Goal: Information Seeking & Learning: Learn about a topic

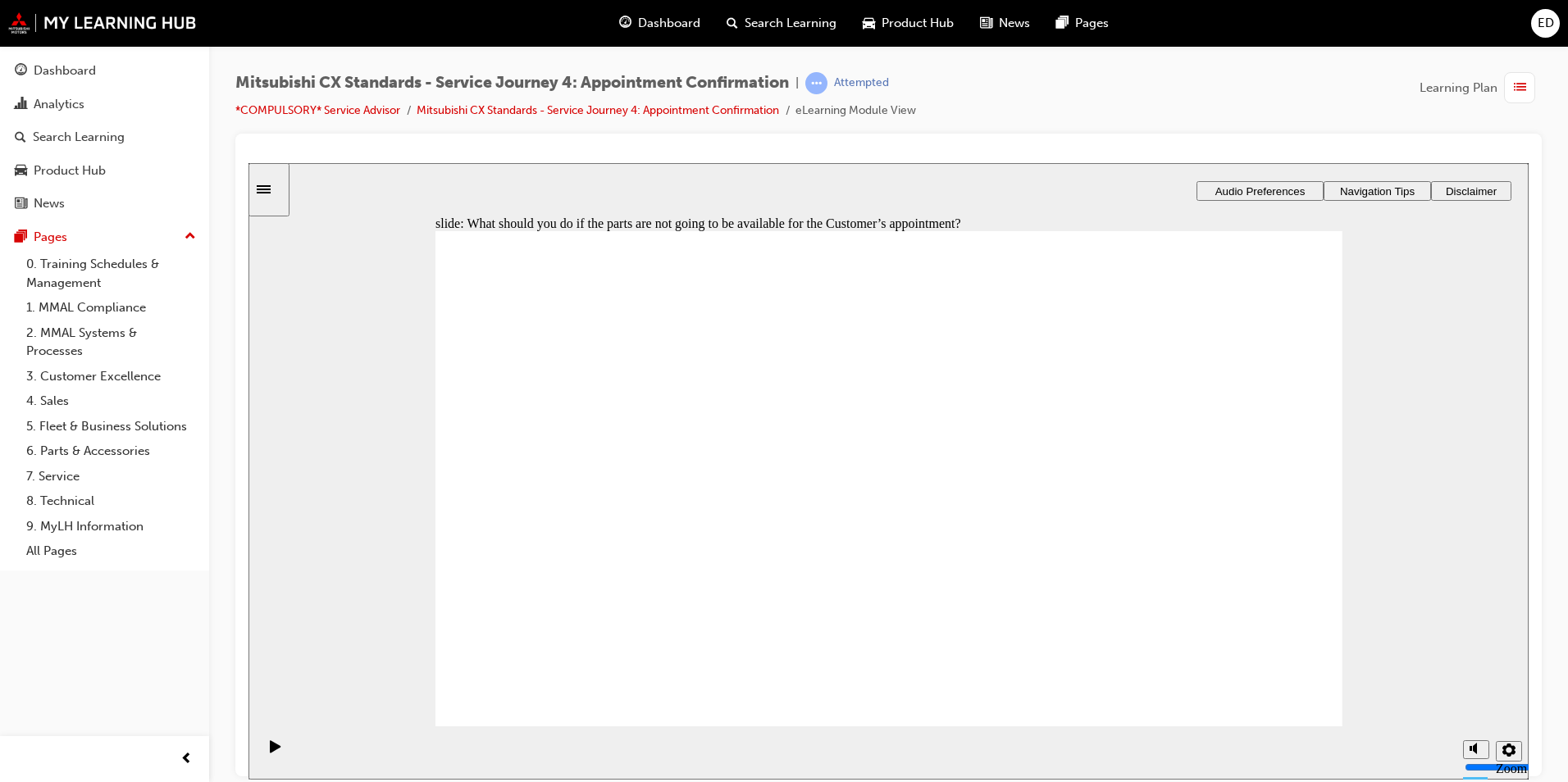
checkbox input "true"
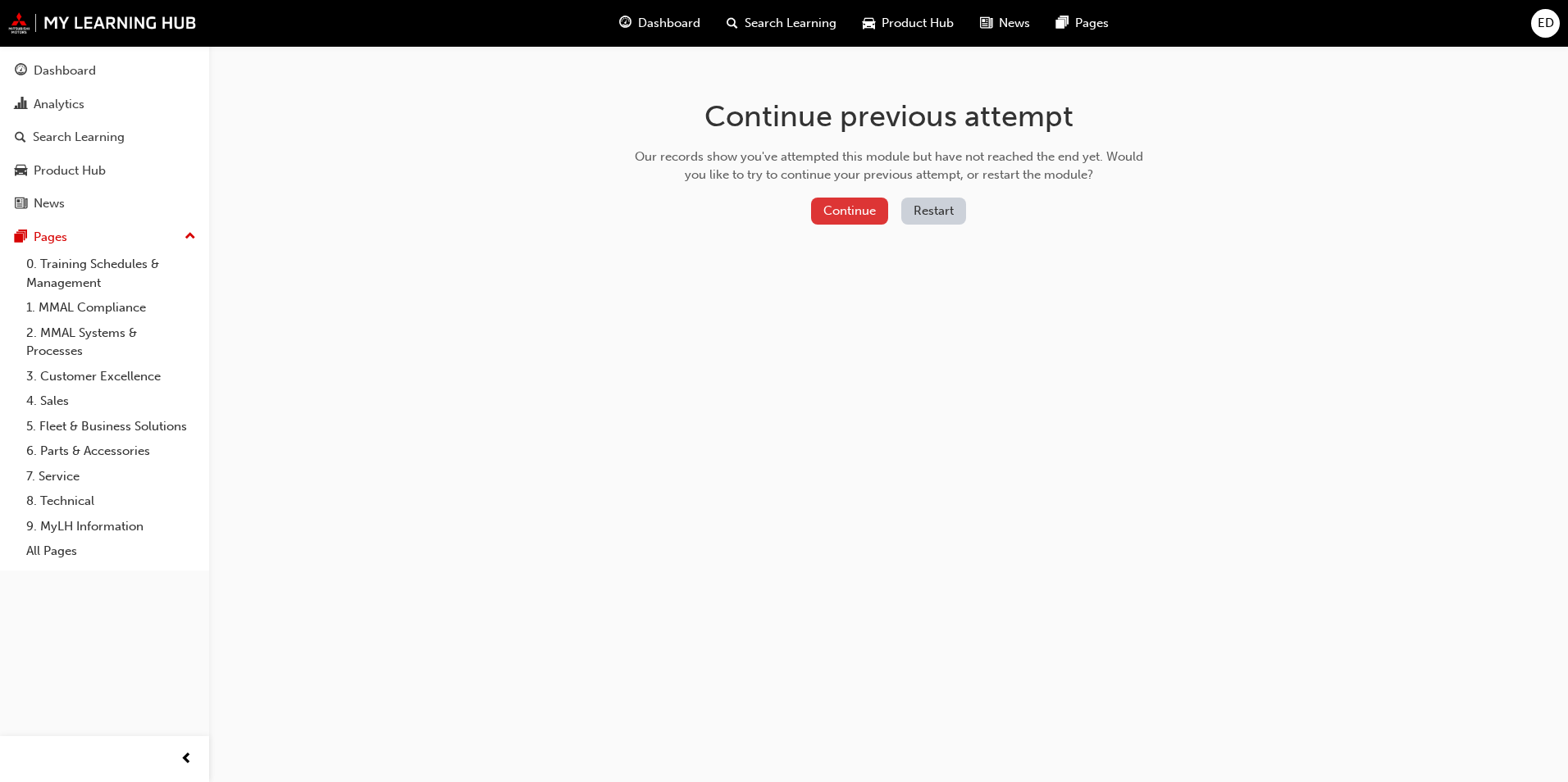
click at [836, 217] on button "Continue" at bounding box center [849, 210] width 77 height 27
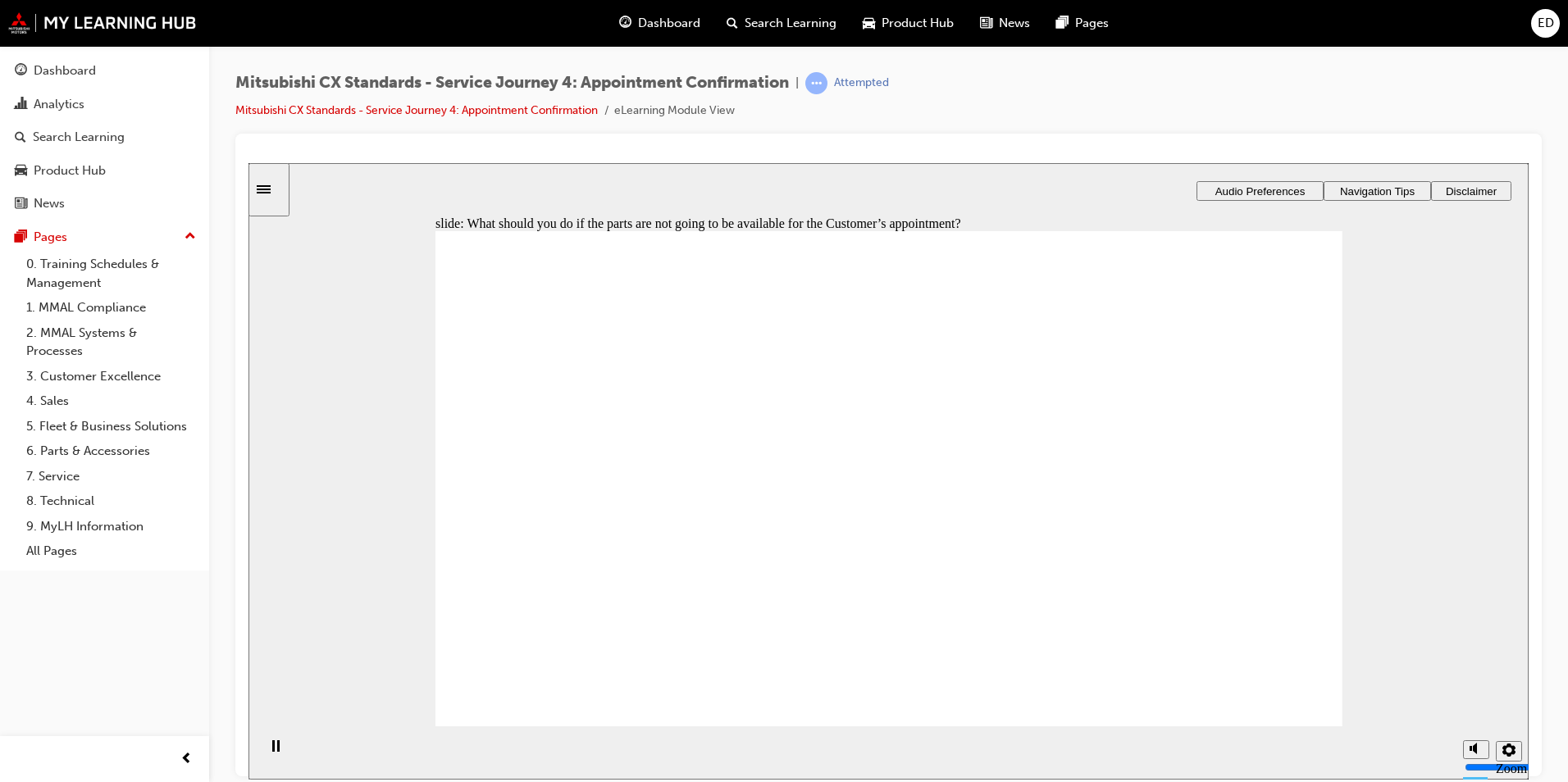
checkbox input "true"
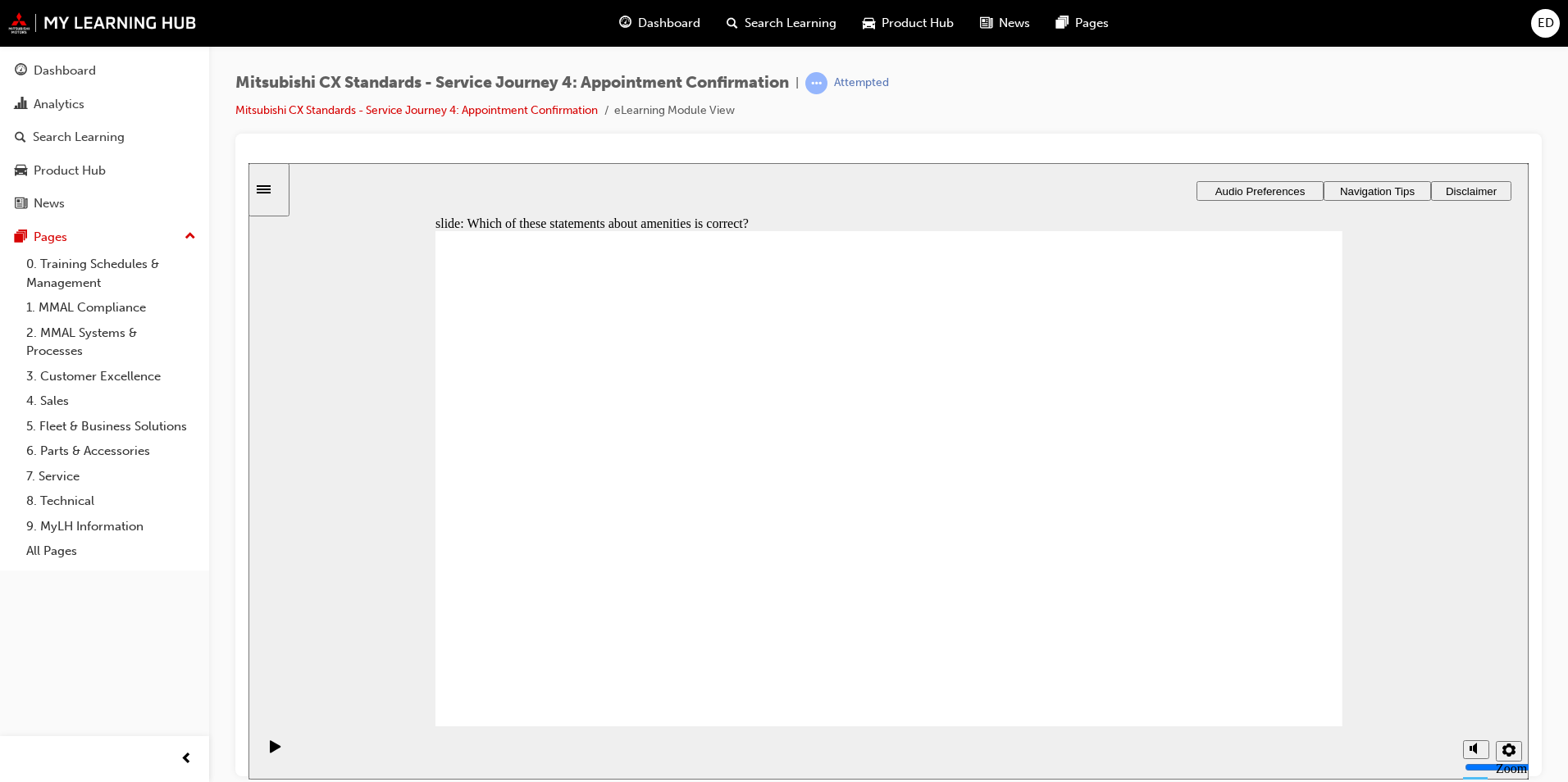
checkbox input "true"
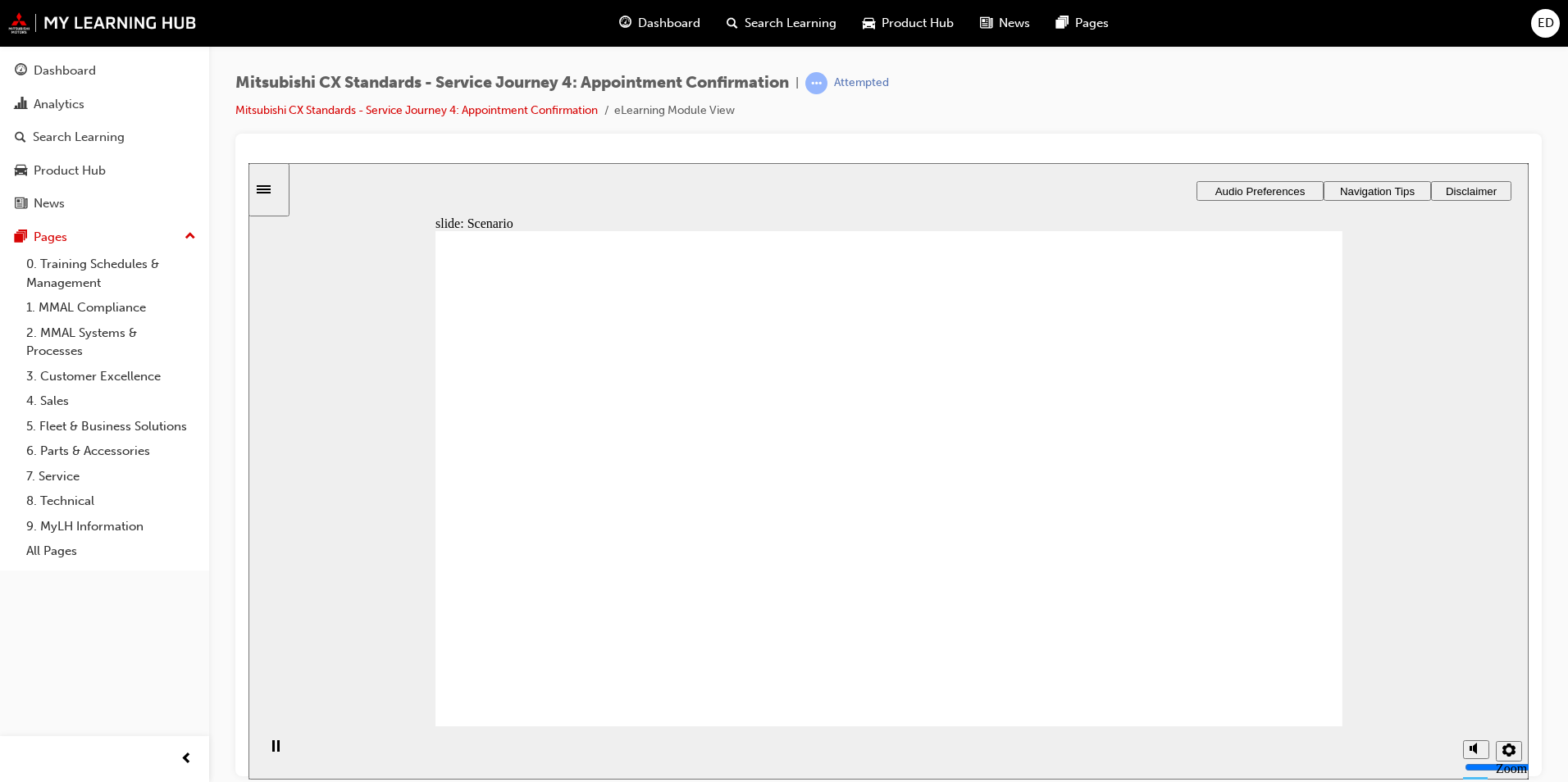
checkbox input "true"
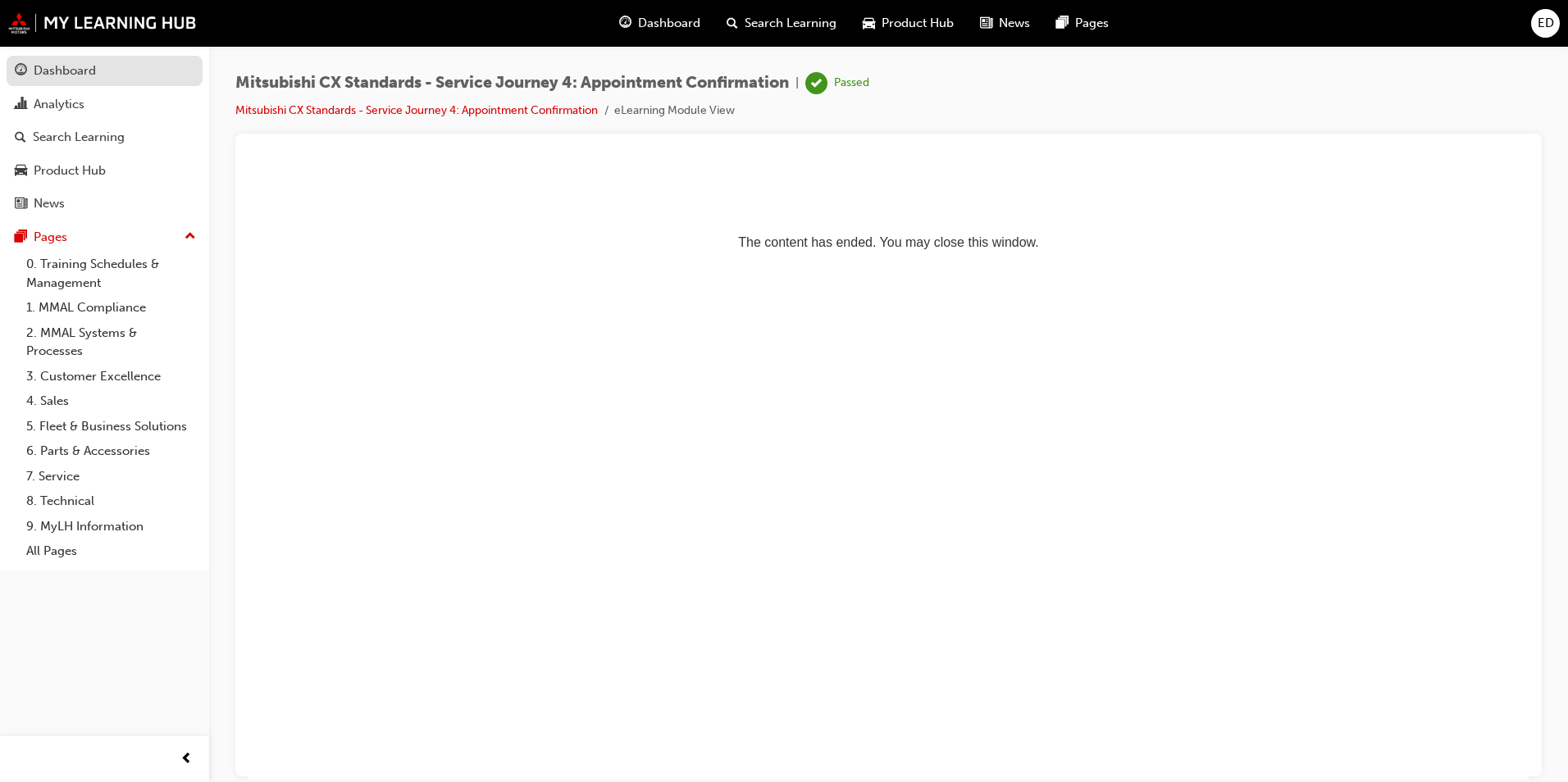
click at [72, 65] on div "Dashboard" at bounding box center [65, 71] width 63 height 19
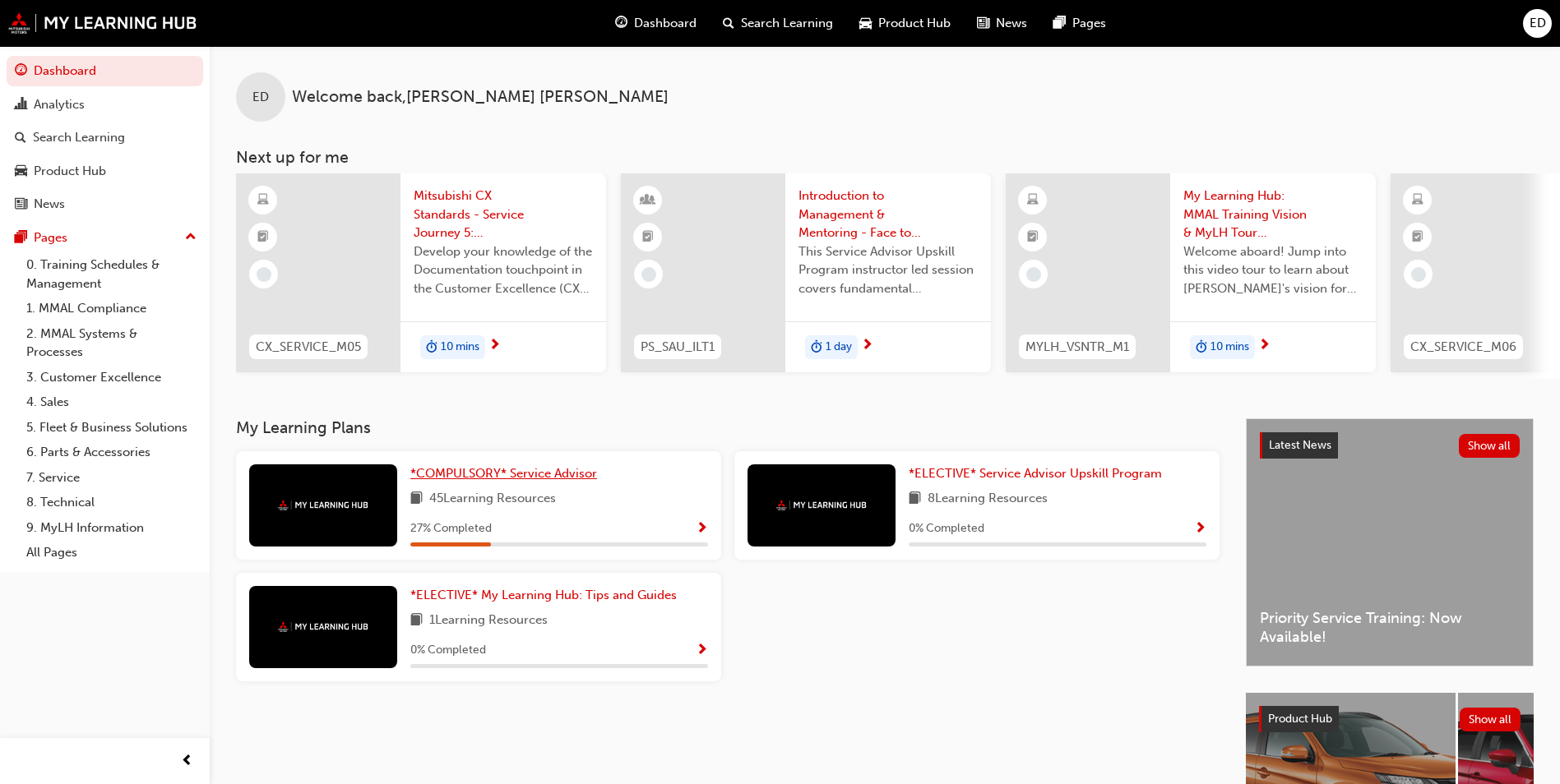
click at [469, 480] on span "*COMPULSORY* Service Advisor" at bounding box center [503, 474] width 187 height 15
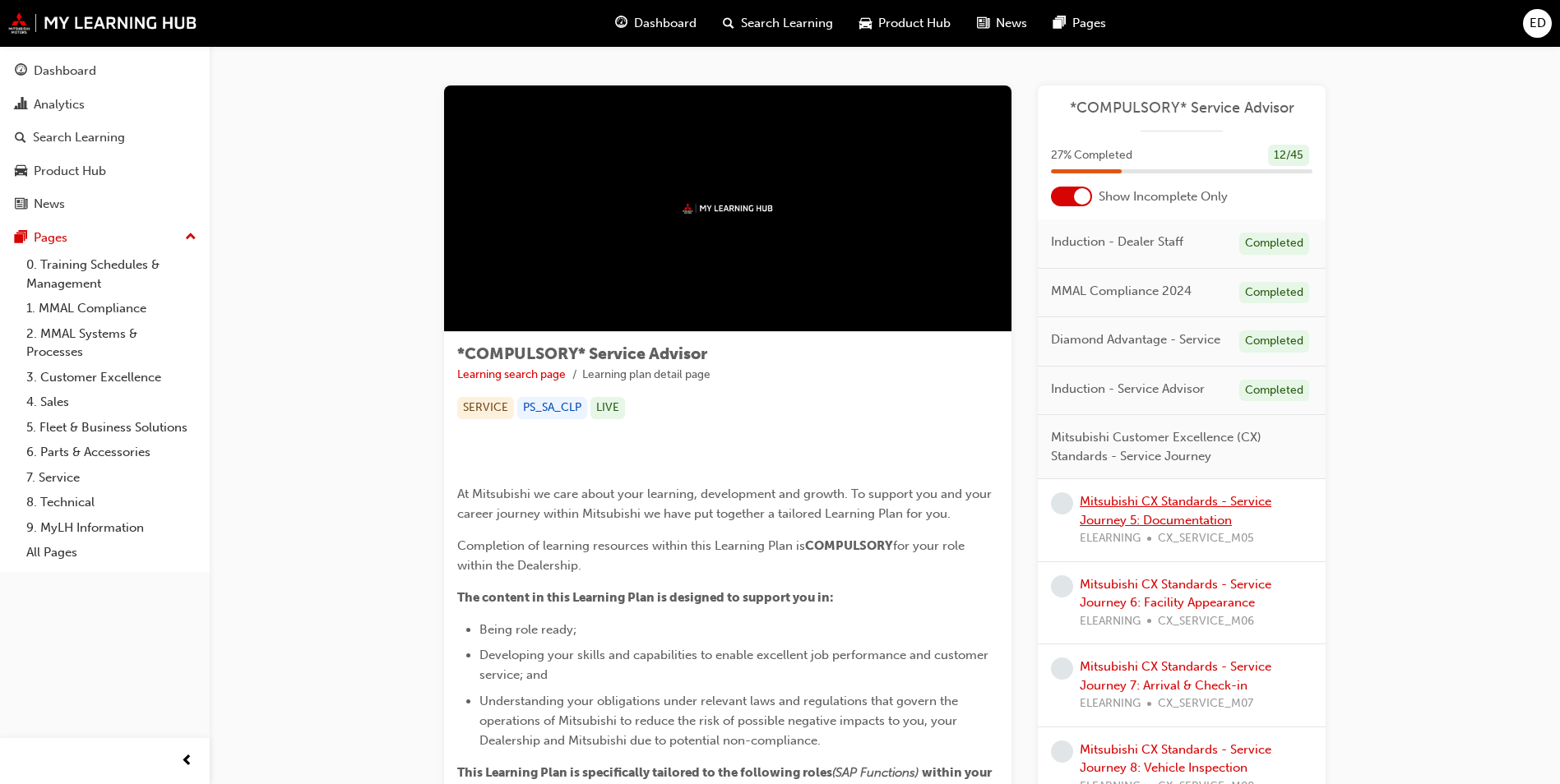
click at [1123, 505] on link "Mitsubishi CX Standards - Service Journey 5: Documentation" at bounding box center [1175, 511] width 191 height 34
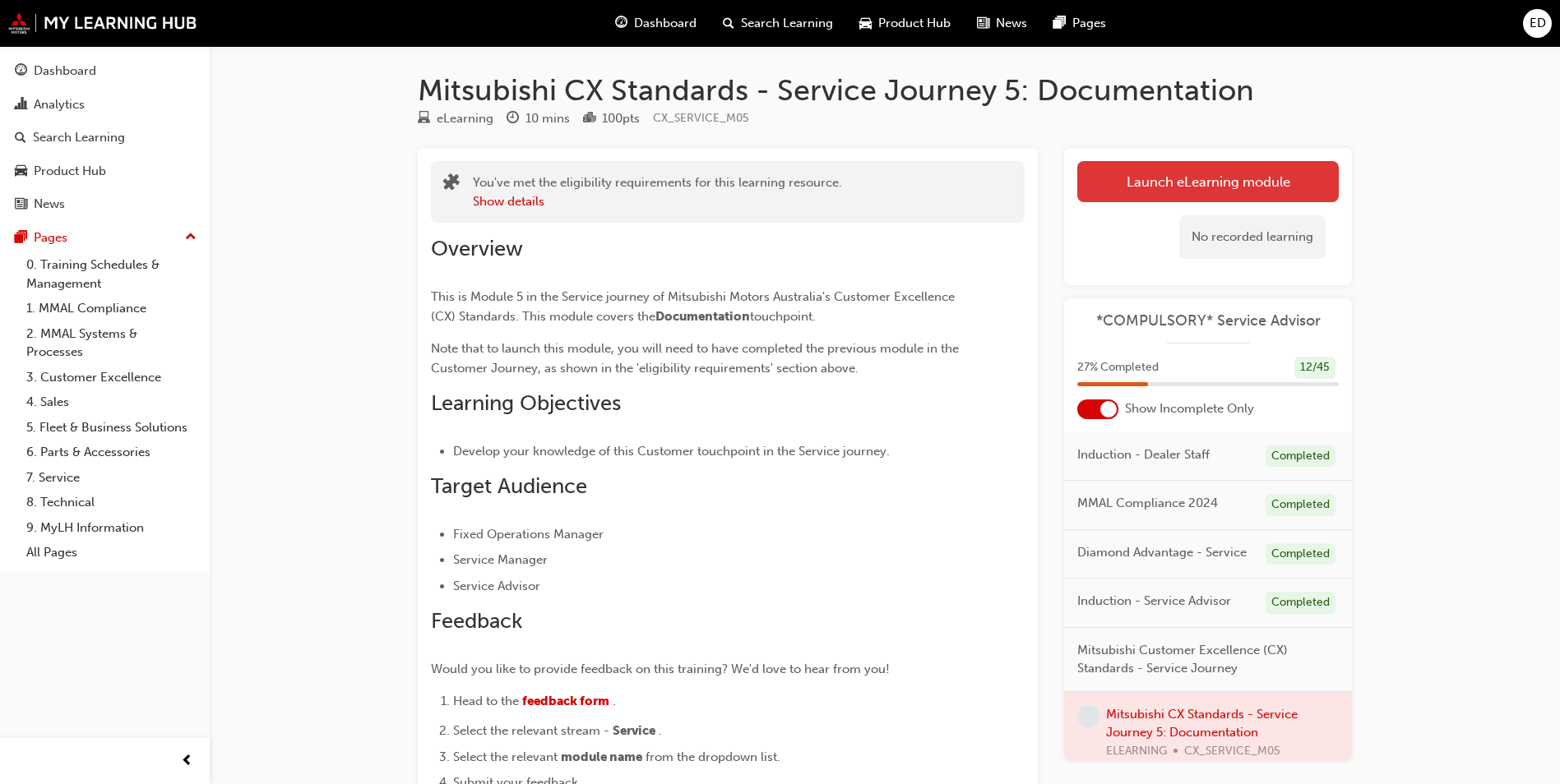
click at [1174, 177] on link "Launch eLearning module" at bounding box center [1207, 182] width 262 height 41
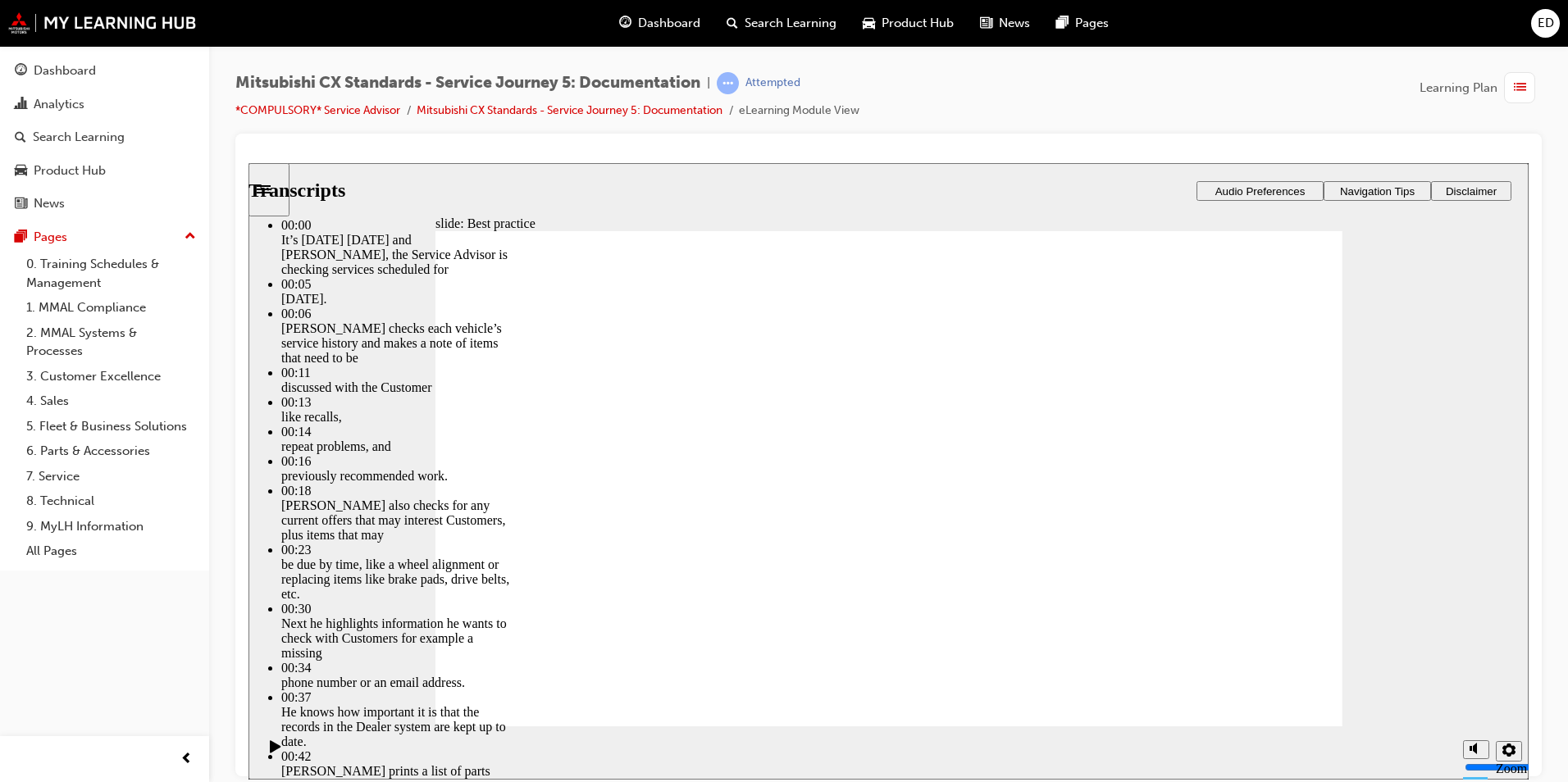
drag, startPoint x: 573, startPoint y: 694, endPoint x: 1290, endPoint y: 700, distance: 717.0
type input "104"
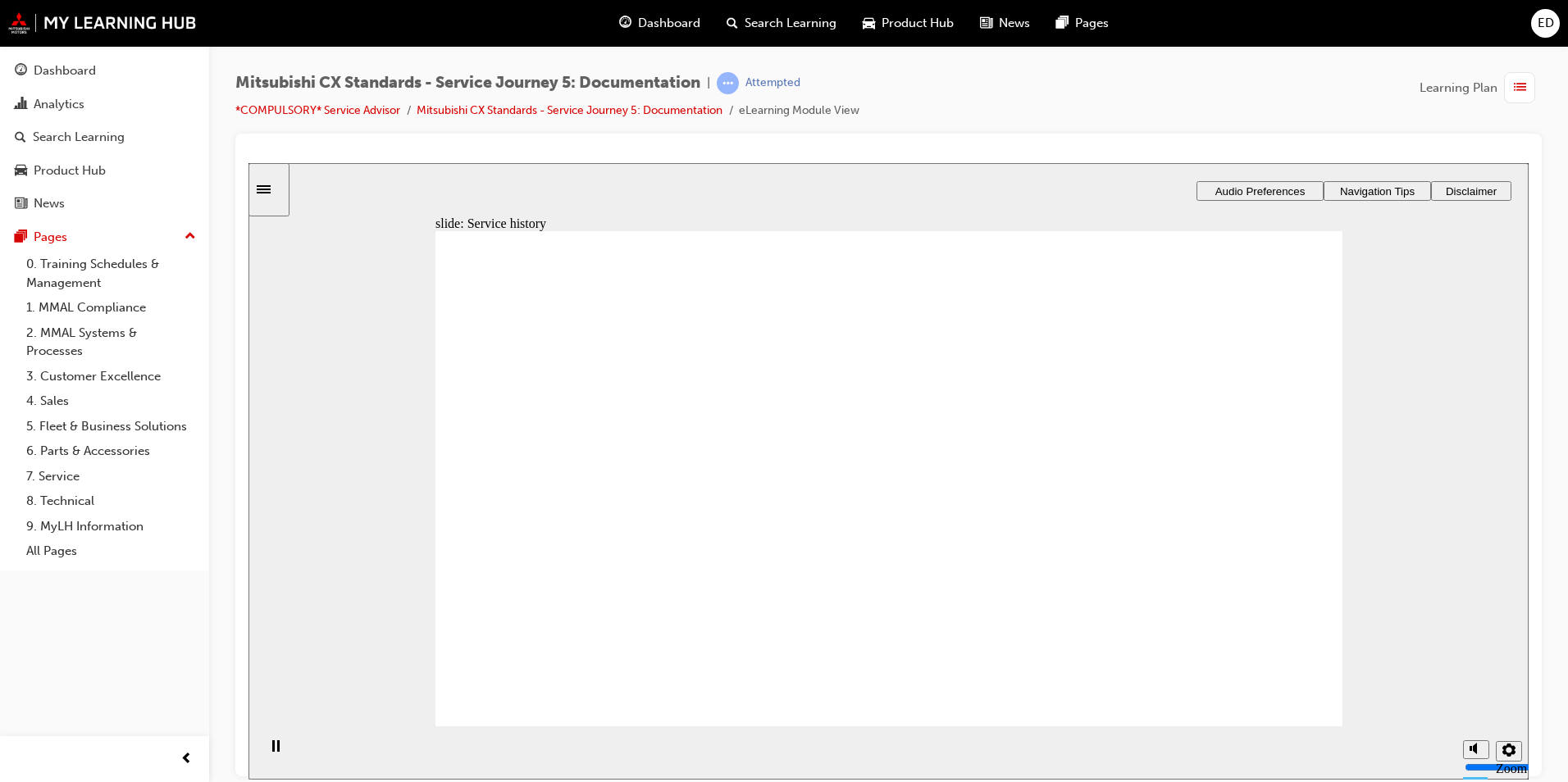
drag, startPoint x: 573, startPoint y: 513, endPoint x: 827, endPoint y: 484, distance: 255.7
drag, startPoint x: 599, startPoint y: 528, endPoint x: 869, endPoint y: 524, distance: 270.0
drag, startPoint x: 578, startPoint y: 505, endPoint x: 797, endPoint y: 578, distance: 230.8
drag, startPoint x: 587, startPoint y: 496, endPoint x: 840, endPoint y: 621, distance: 282.2
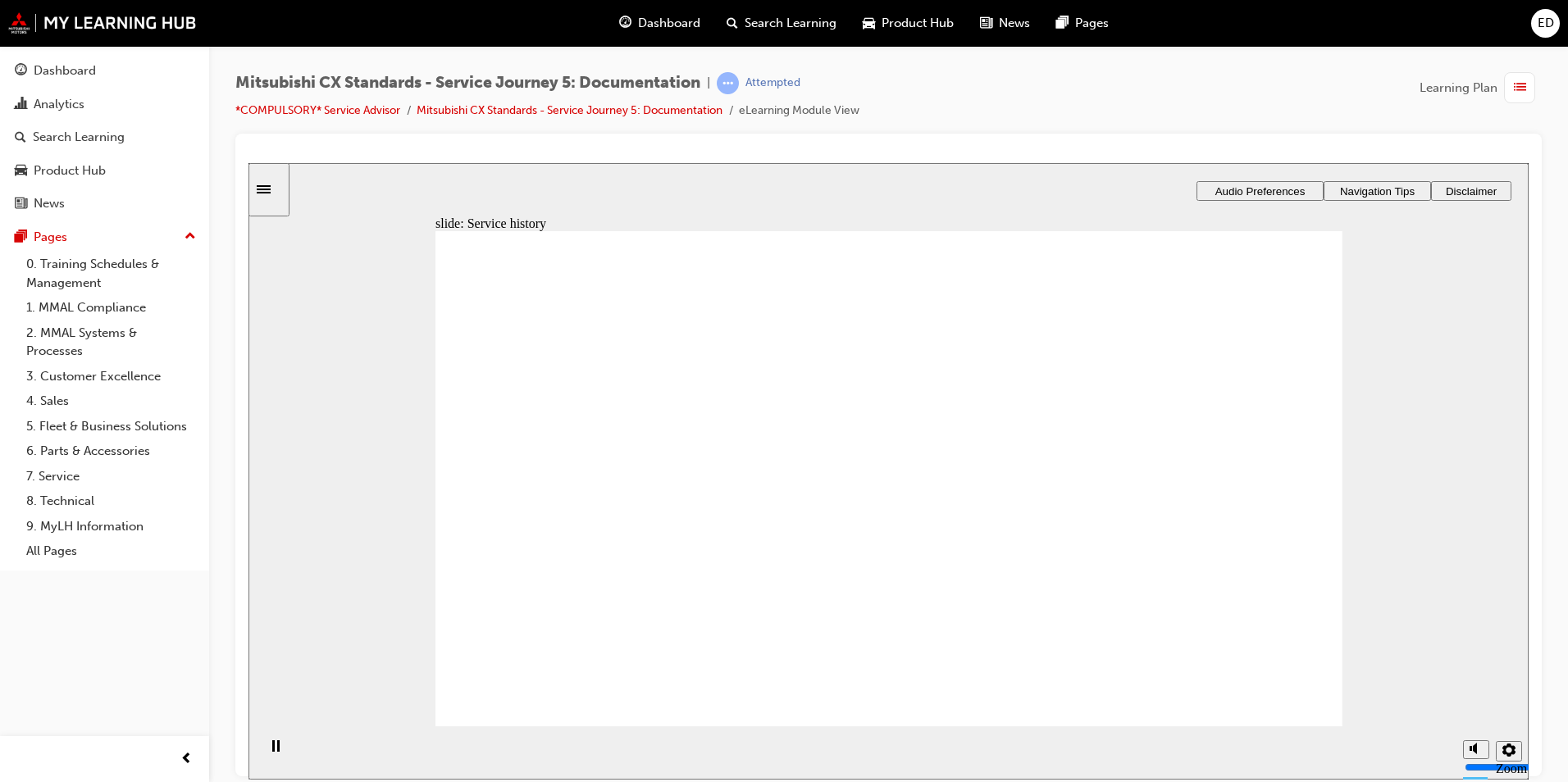
drag, startPoint x: 839, startPoint y: 442, endPoint x: 1133, endPoint y: 363, distance: 304.4
drag, startPoint x: 811, startPoint y: 517, endPoint x: 1077, endPoint y: 436, distance: 278.1
drag, startPoint x: 1009, startPoint y: 567, endPoint x: 1179, endPoint y: 529, distance: 174.2
drag, startPoint x: 887, startPoint y: 369, endPoint x: 1173, endPoint y: 585, distance: 358.4
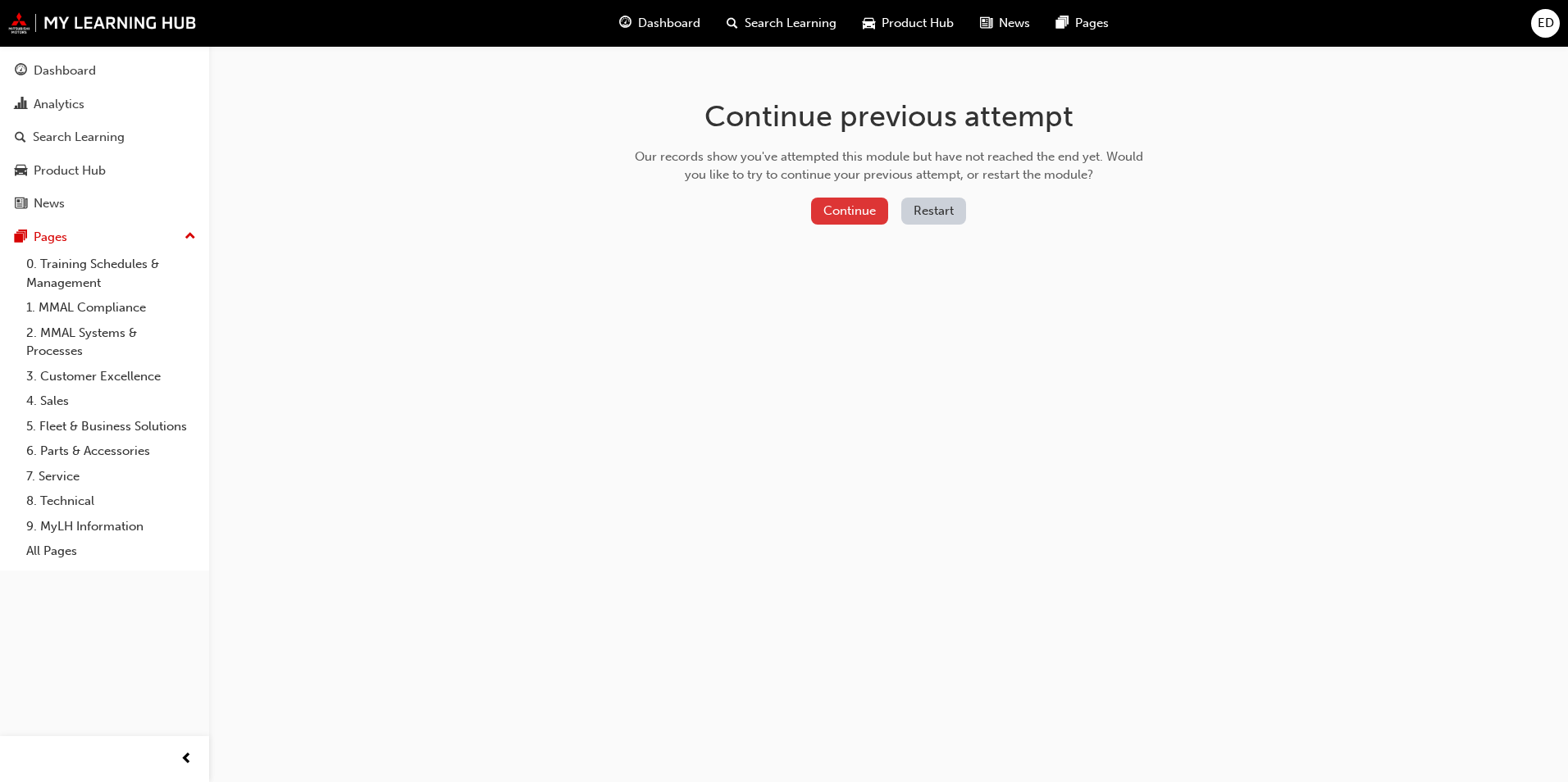
click at [867, 202] on button "Continue" at bounding box center [849, 210] width 77 height 27
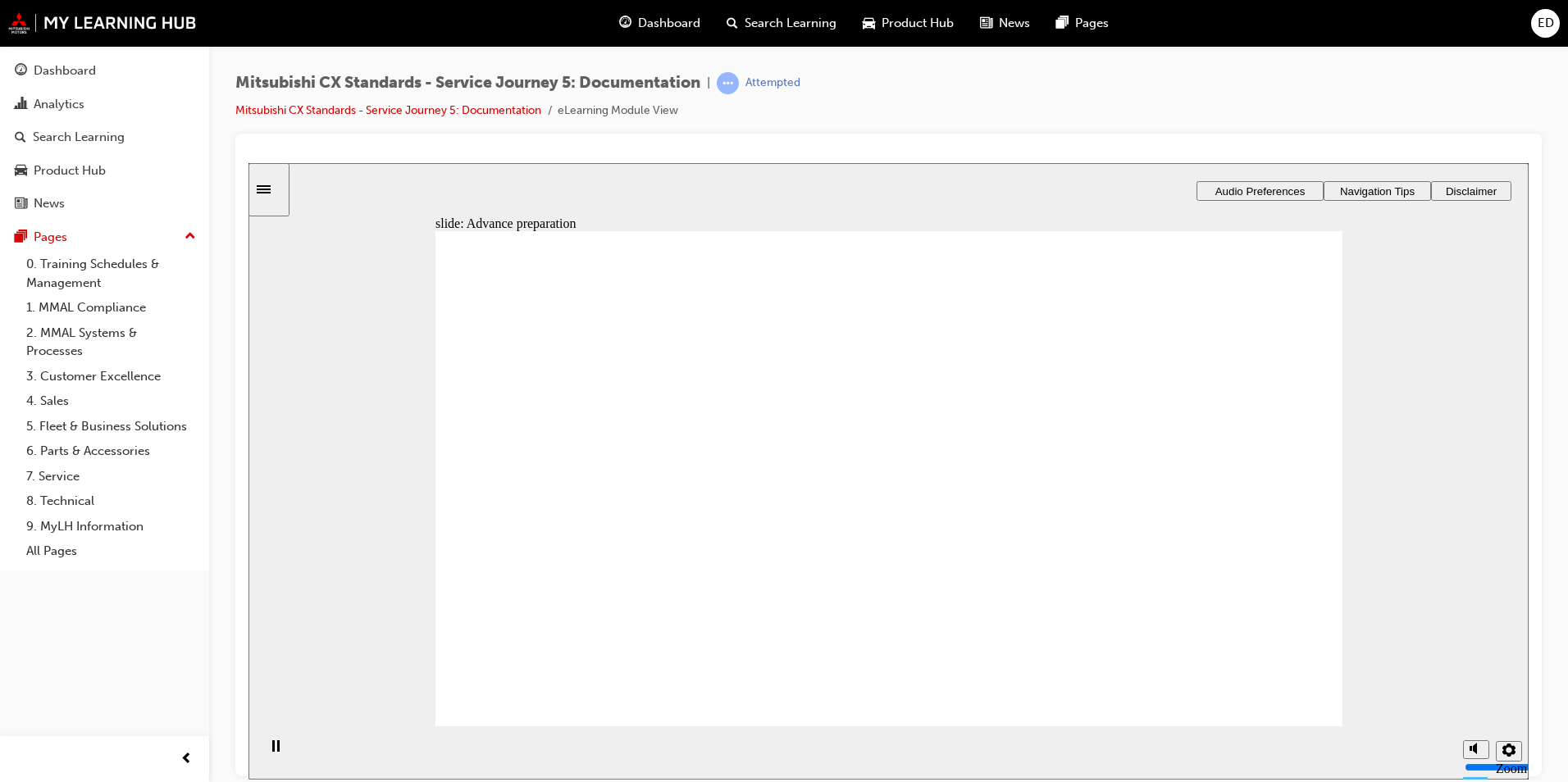
drag, startPoint x: 825, startPoint y: 371, endPoint x: 1129, endPoint y: 369, distance: 304.0
drag, startPoint x: 861, startPoint y: 451, endPoint x: 1178, endPoint y: 445, distance: 317.1
drag, startPoint x: 863, startPoint y: 516, endPoint x: 1109, endPoint y: 515, distance: 246.0
drag, startPoint x: 908, startPoint y: 586, endPoint x: 1195, endPoint y: 584, distance: 287.0
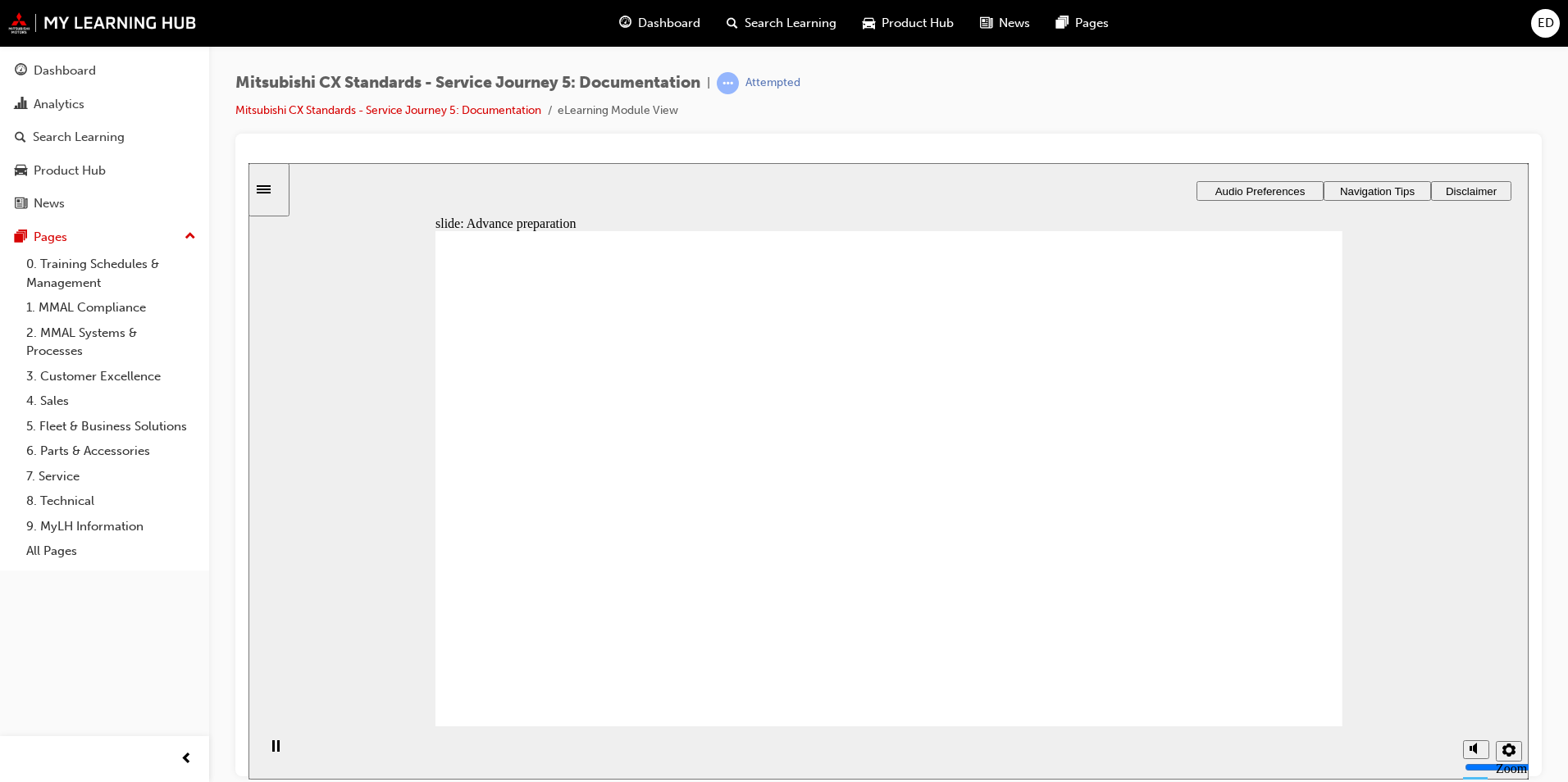
checkbox input "true"
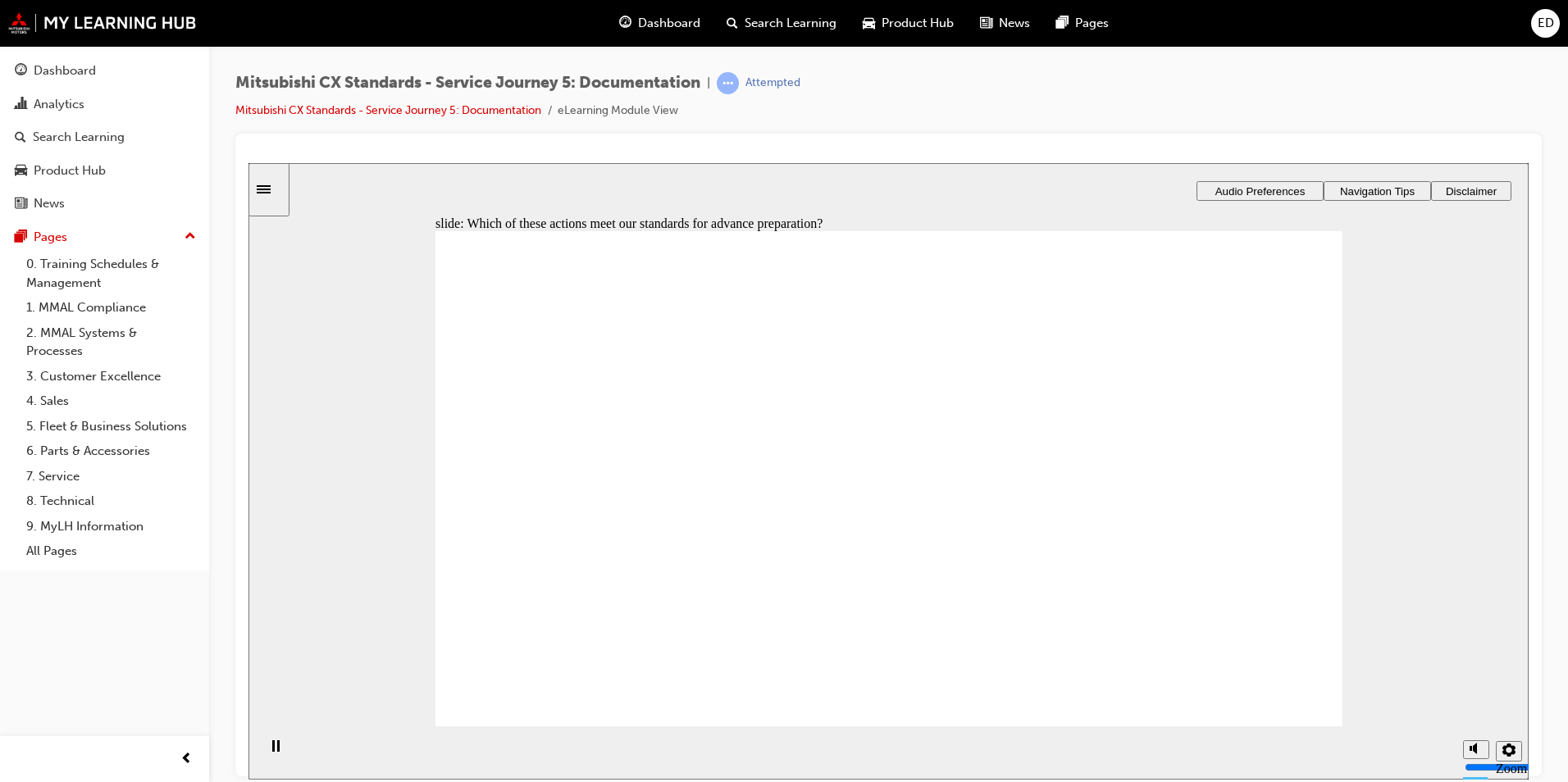
drag, startPoint x: 602, startPoint y: 510, endPoint x: 887, endPoint y: 449, distance: 291.5
drag, startPoint x: 588, startPoint y: 511, endPoint x: 885, endPoint y: 462, distance: 301.0
drag, startPoint x: 565, startPoint y: 518, endPoint x: 860, endPoint y: 508, distance: 295.2
drag, startPoint x: 602, startPoint y: 523, endPoint x: 791, endPoint y: 576, distance: 196.3
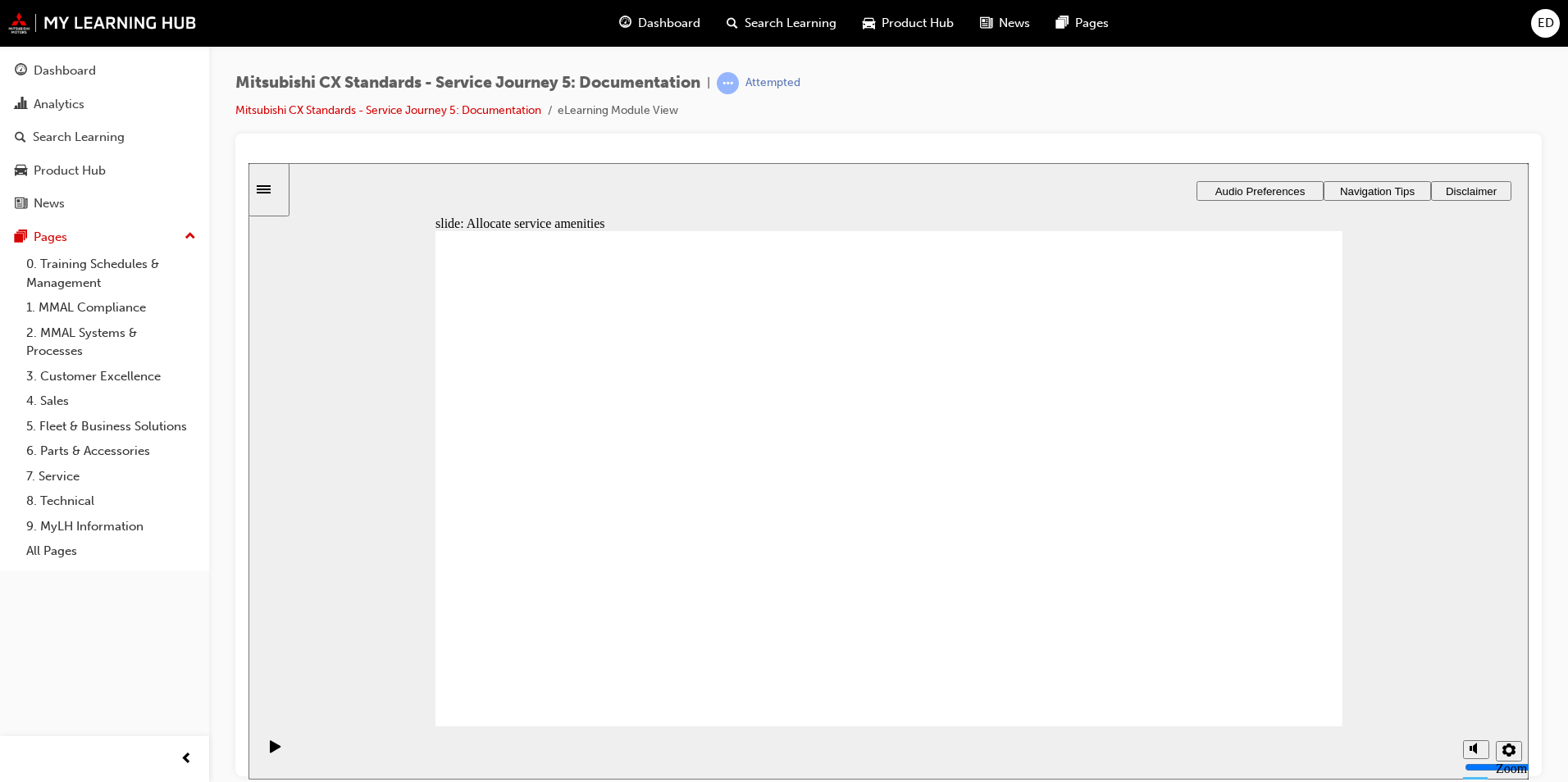
drag, startPoint x: 568, startPoint y: 507, endPoint x: 875, endPoint y: 630, distance: 330.7
checkbox input "true"
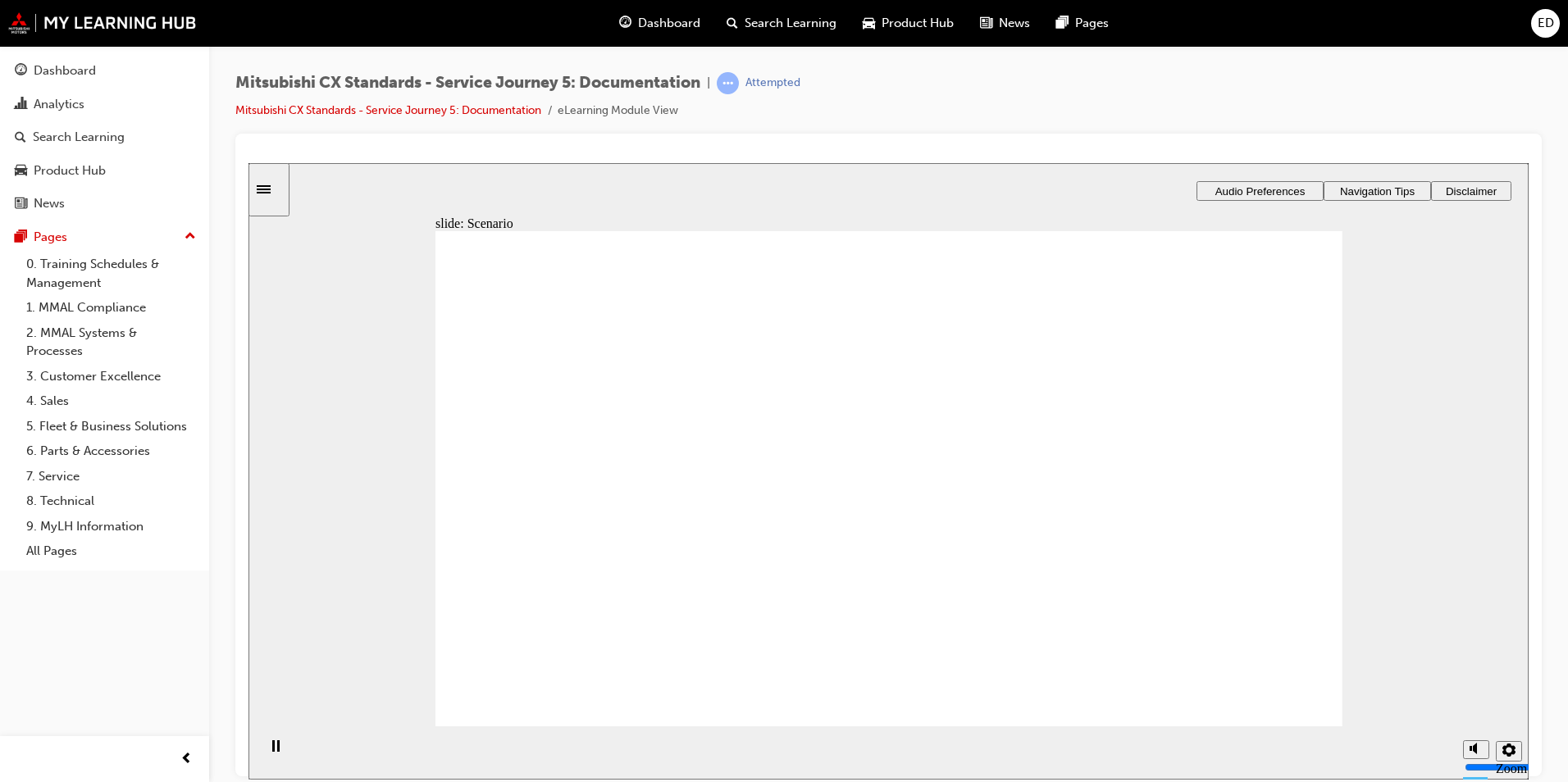
drag, startPoint x: 843, startPoint y: 586, endPoint x: 1130, endPoint y: 384, distance: 351.0
drag, startPoint x: 874, startPoint y: 478, endPoint x: 1099, endPoint y: 433, distance: 229.5
drag, startPoint x: 942, startPoint y: 512, endPoint x: 1132, endPoint y: 514, distance: 190.0
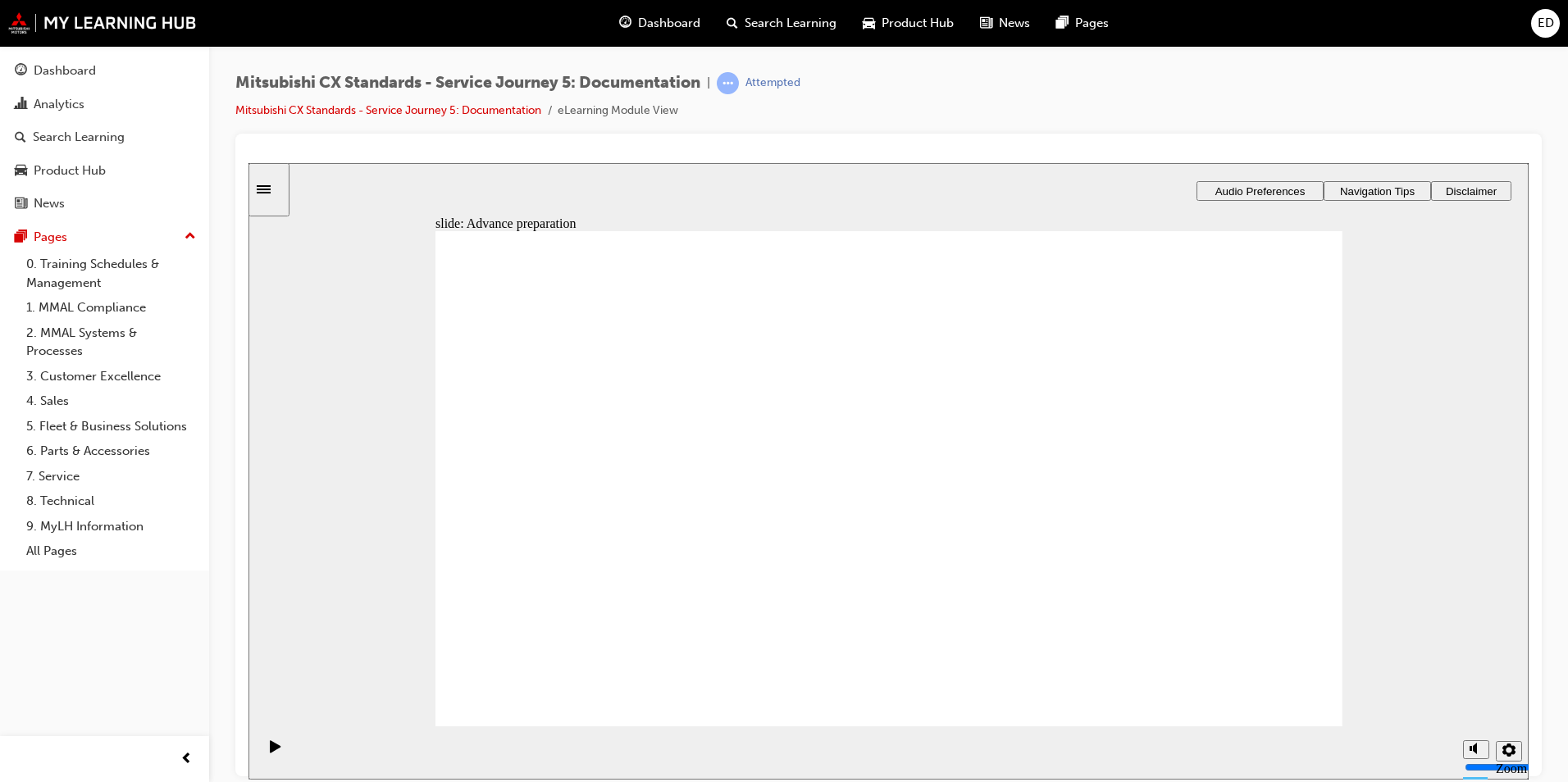
drag, startPoint x: 910, startPoint y: 375, endPoint x: 1198, endPoint y: 601, distance: 366.1
checkbox input "true"
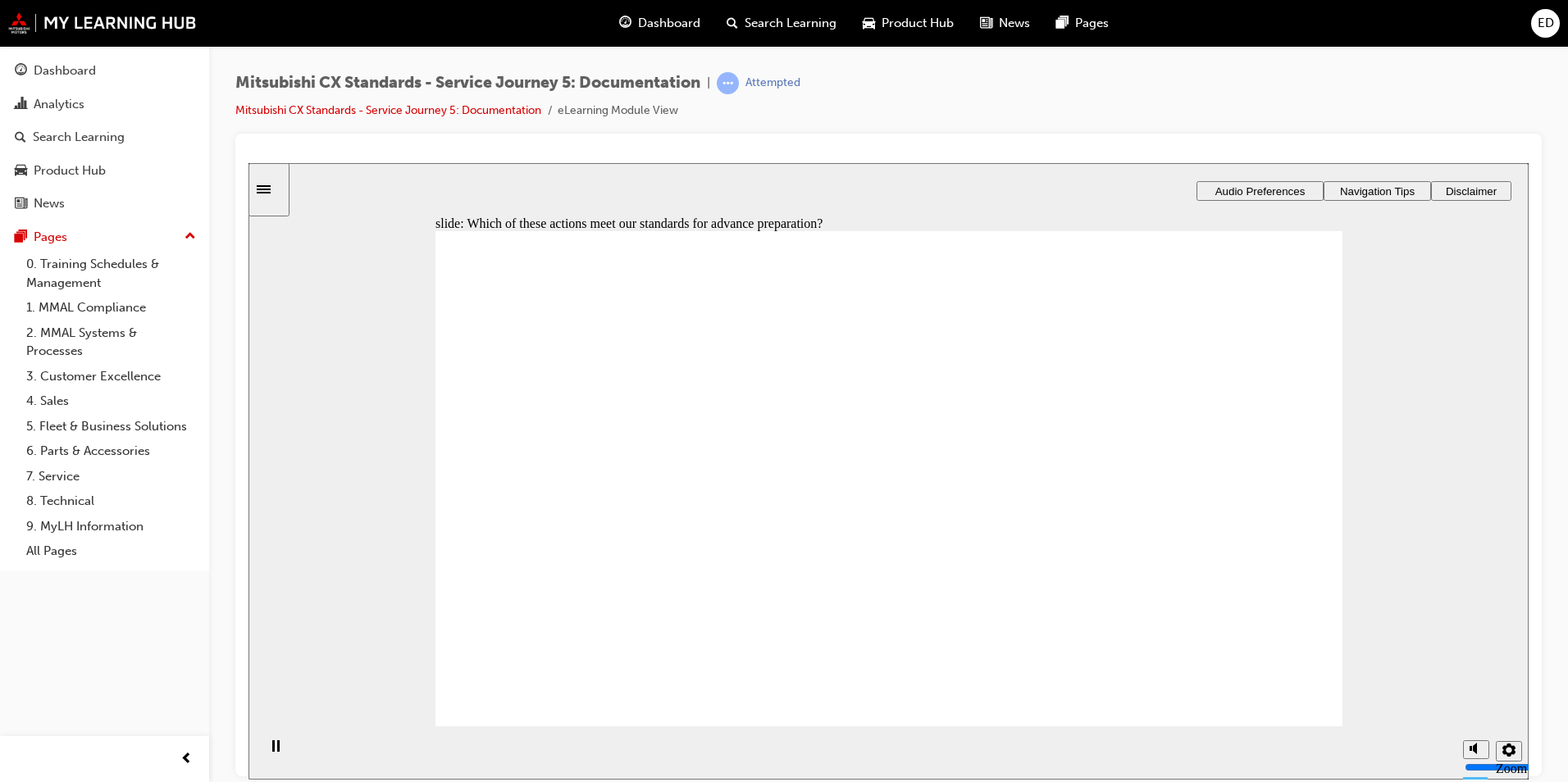
checkbox input "true"
drag, startPoint x: 589, startPoint y: 503, endPoint x: 795, endPoint y: 441, distance: 215.1
drag, startPoint x: 581, startPoint y: 518, endPoint x: 830, endPoint y: 486, distance: 251.0
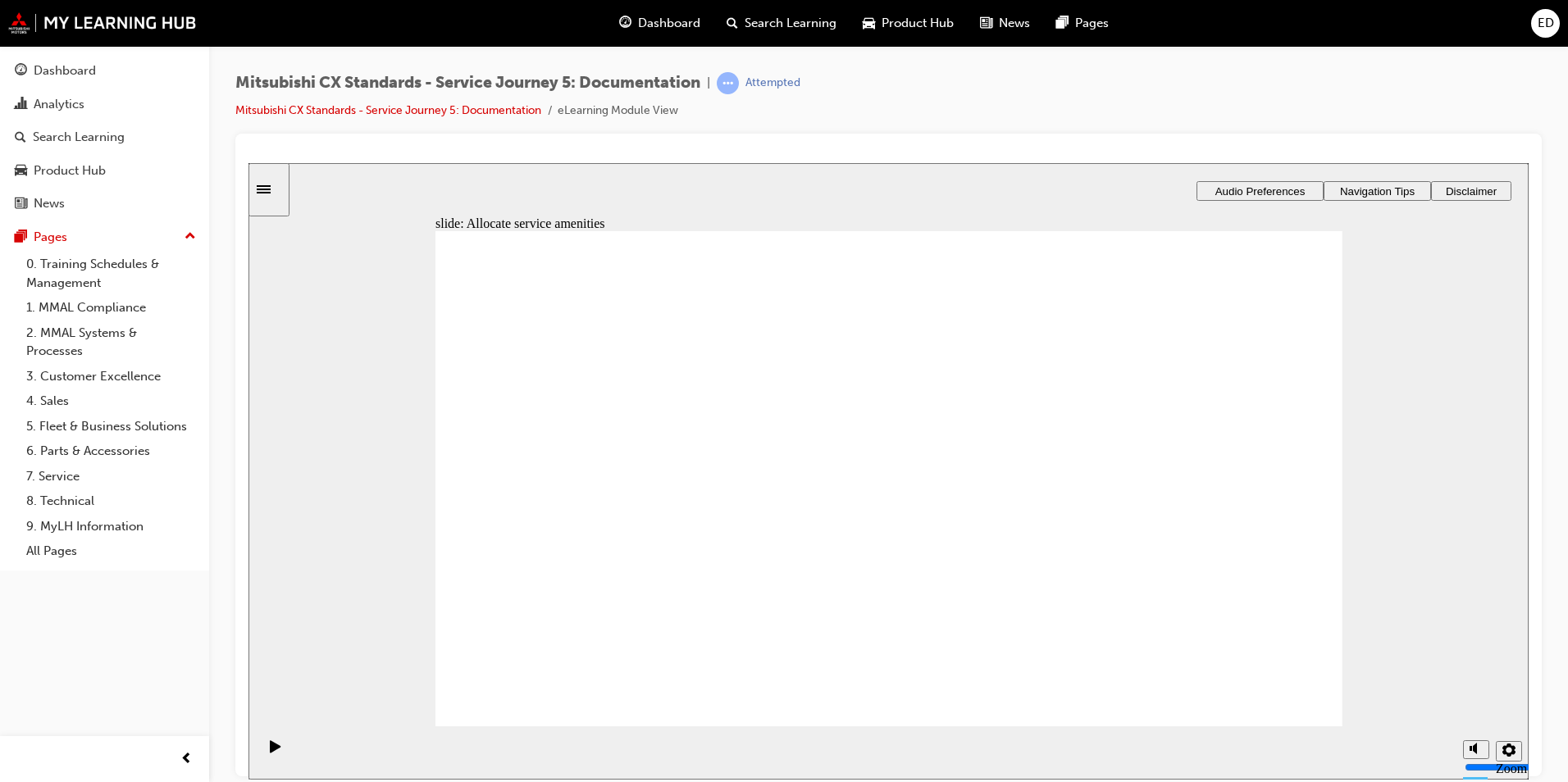
drag, startPoint x: 552, startPoint y: 514, endPoint x: 1164, endPoint y: 462, distance: 614.2
drag, startPoint x: 662, startPoint y: 501, endPoint x: 1159, endPoint y: 493, distance: 497.1
drag, startPoint x: 630, startPoint y: 507, endPoint x: 914, endPoint y: 514, distance: 284.1
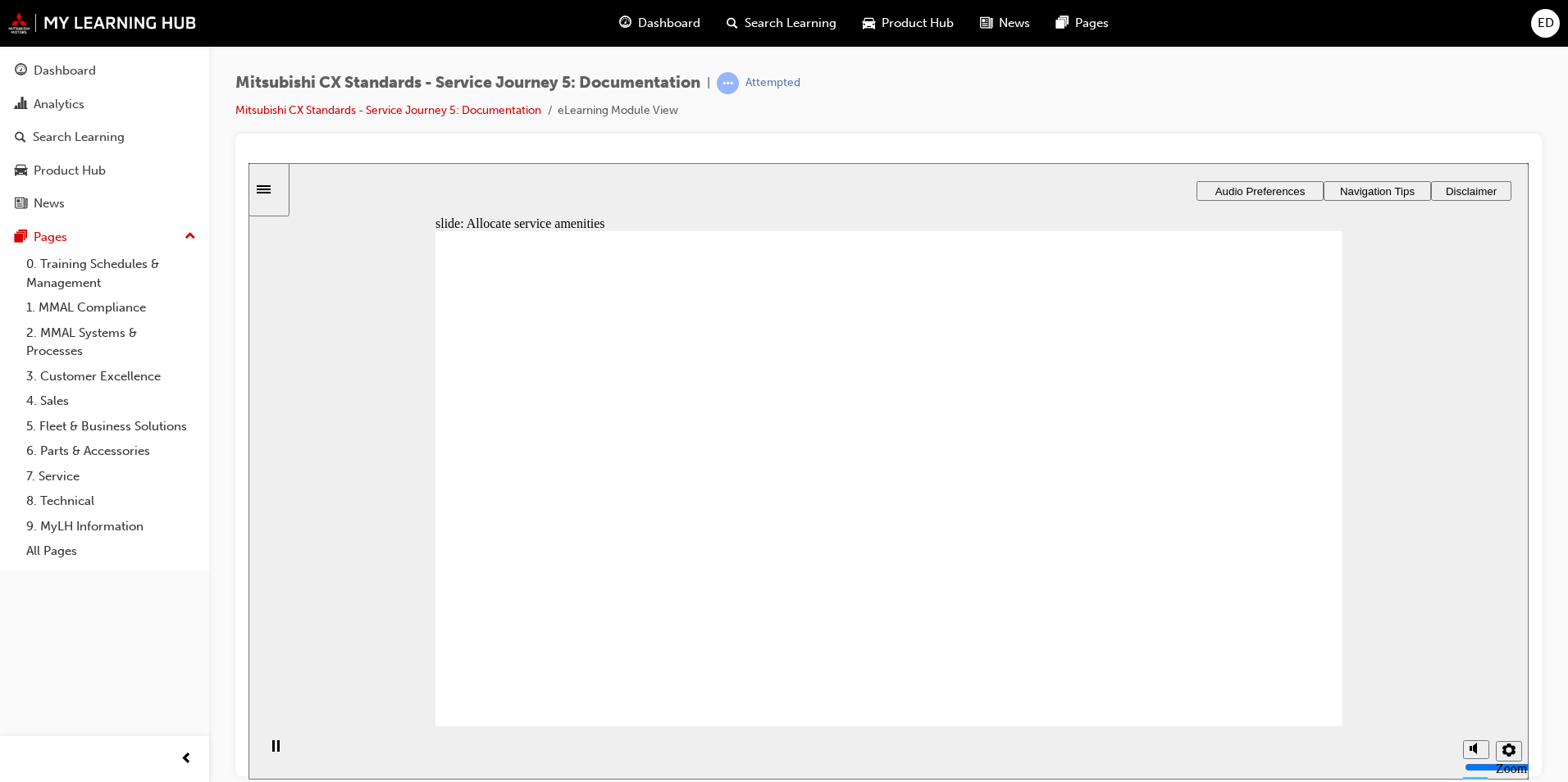
checkbox input "true"
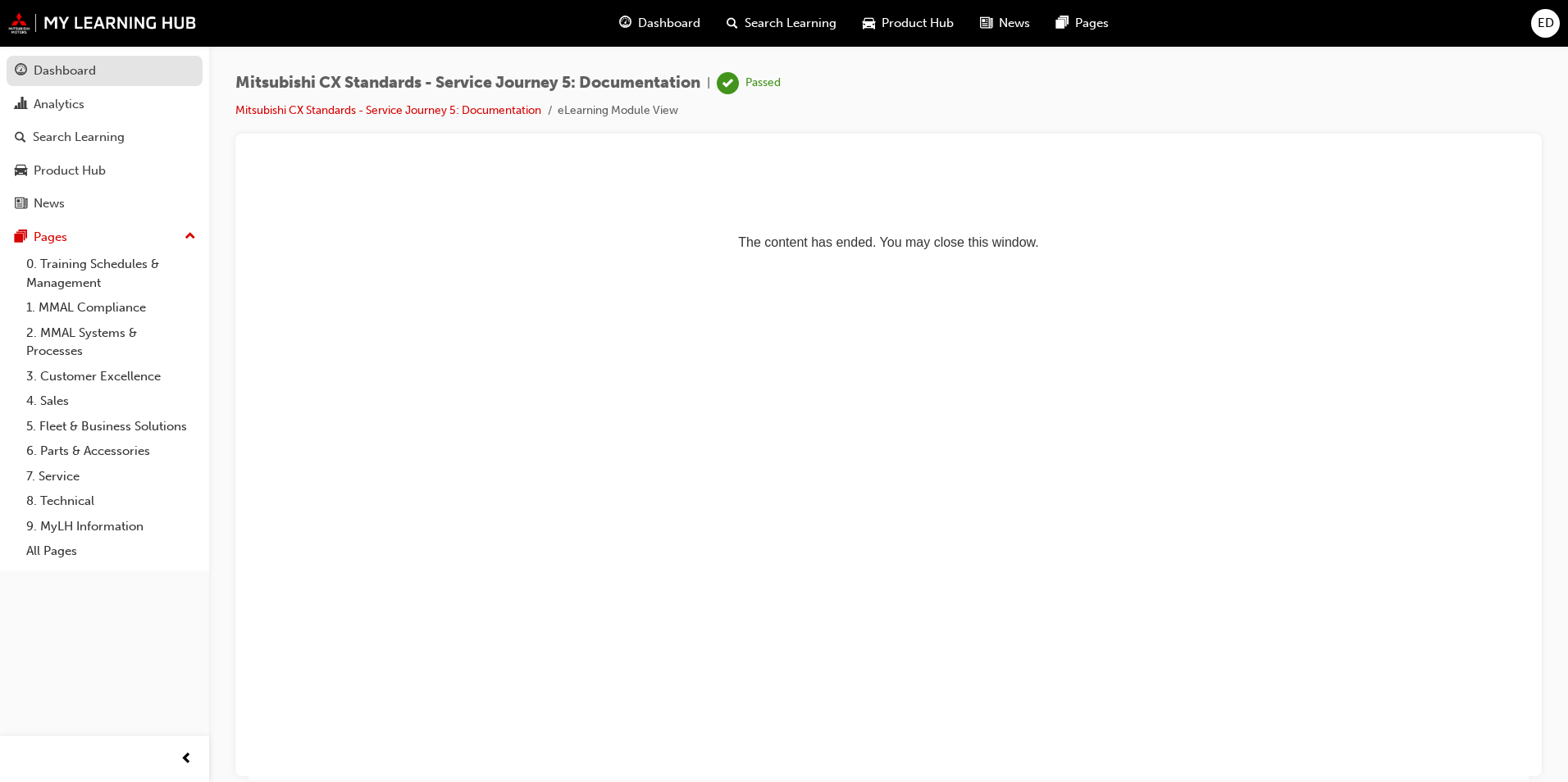
click at [58, 71] on div "Dashboard" at bounding box center [65, 71] width 63 height 19
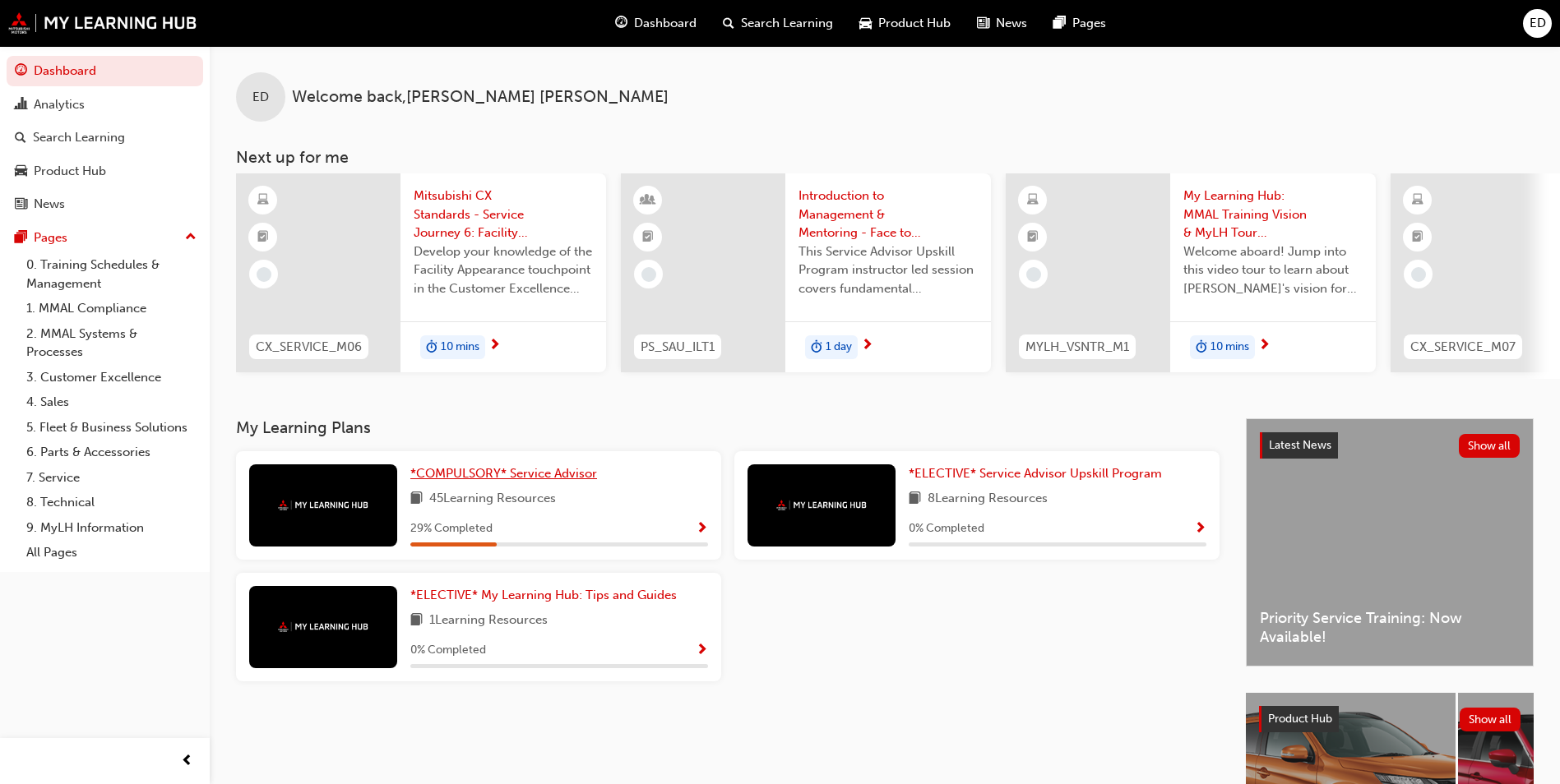
click at [513, 477] on span "*COMPULSORY* Service Advisor" at bounding box center [503, 474] width 187 height 15
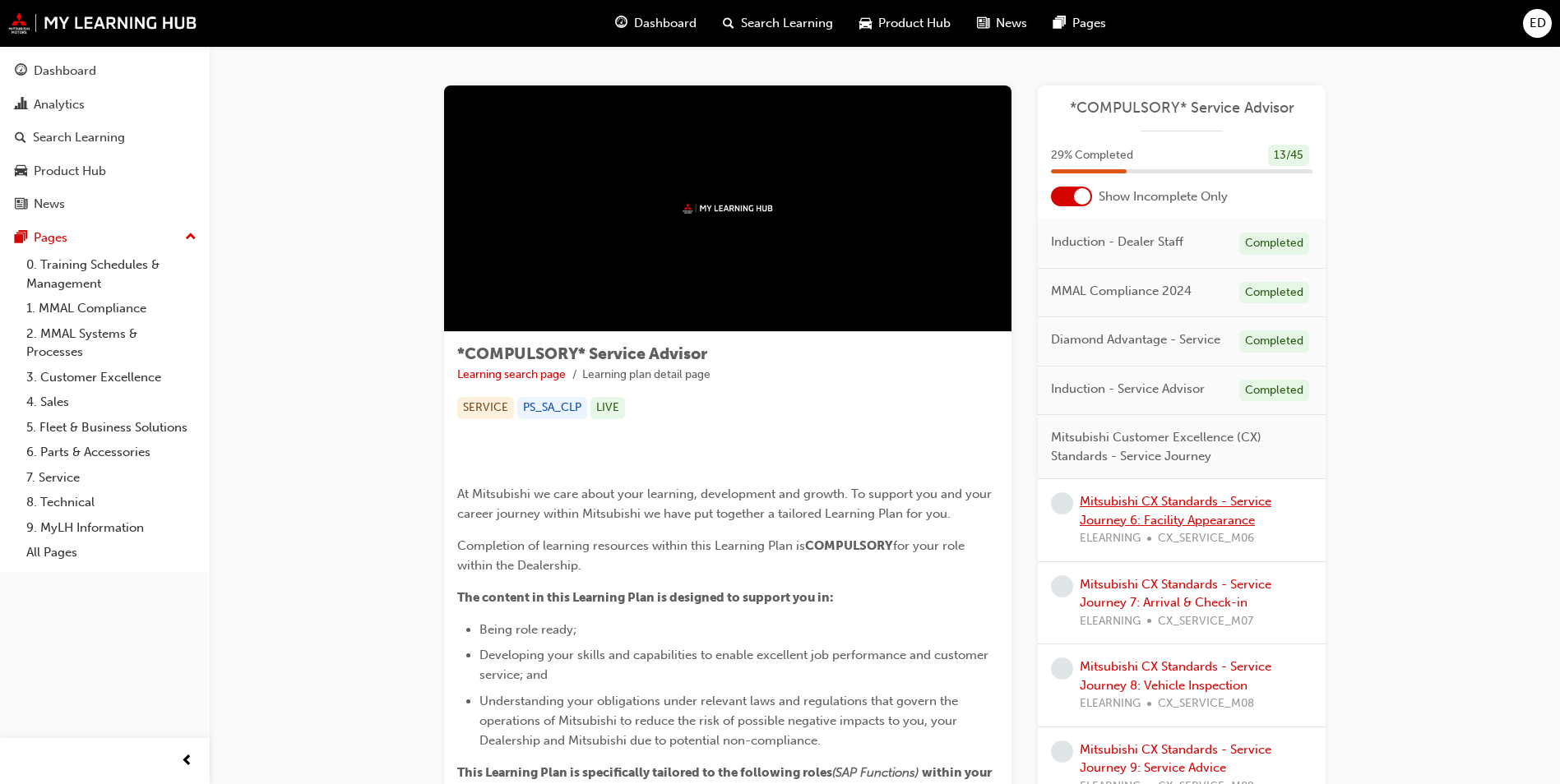
click at [1180, 503] on link "Mitsubishi CX Standards - Service Journey 6: Facility Appearance" at bounding box center [1175, 511] width 191 height 34
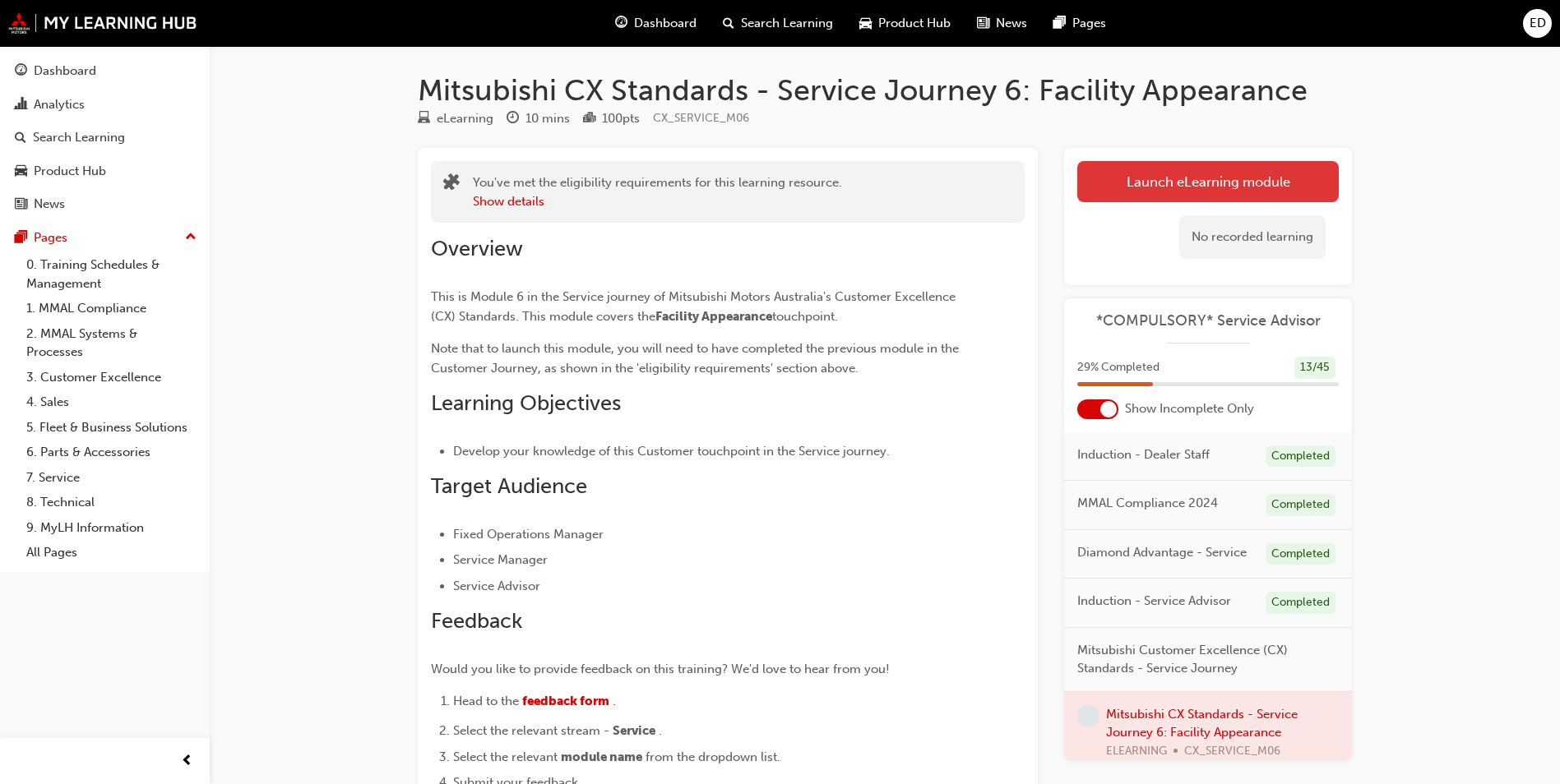
click at [1182, 188] on link "Launch eLearning module" at bounding box center [1207, 182] width 262 height 41
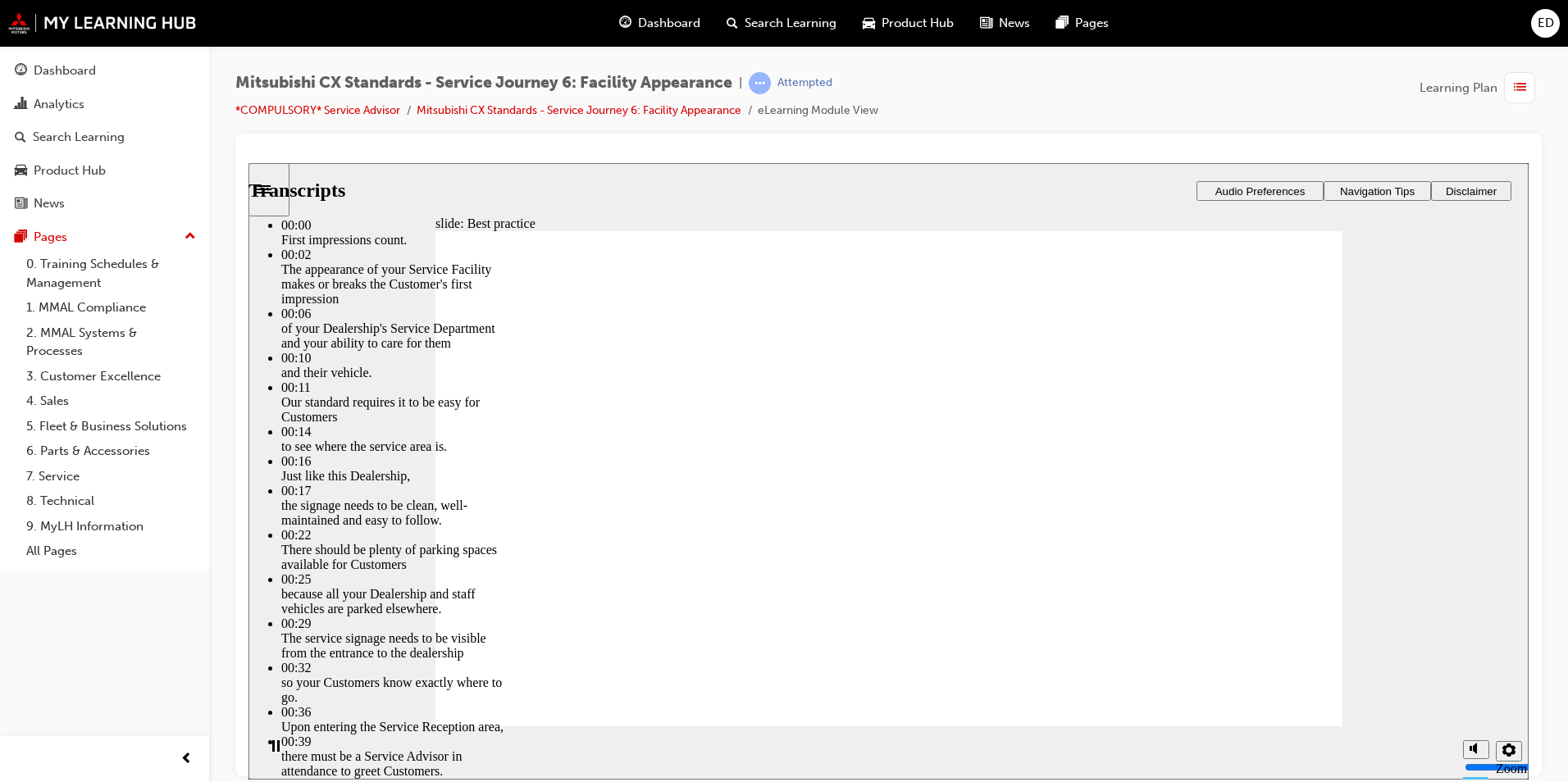
drag, startPoint x: 495, startPoint y: 698, endPoint x: 657, endPoint y: 713, distance: 162.7
drag, startPoint x: 511, startPoint y: 691, endPoint x: 1299, endPoint y: 682, distance: 788.1
type input "116"
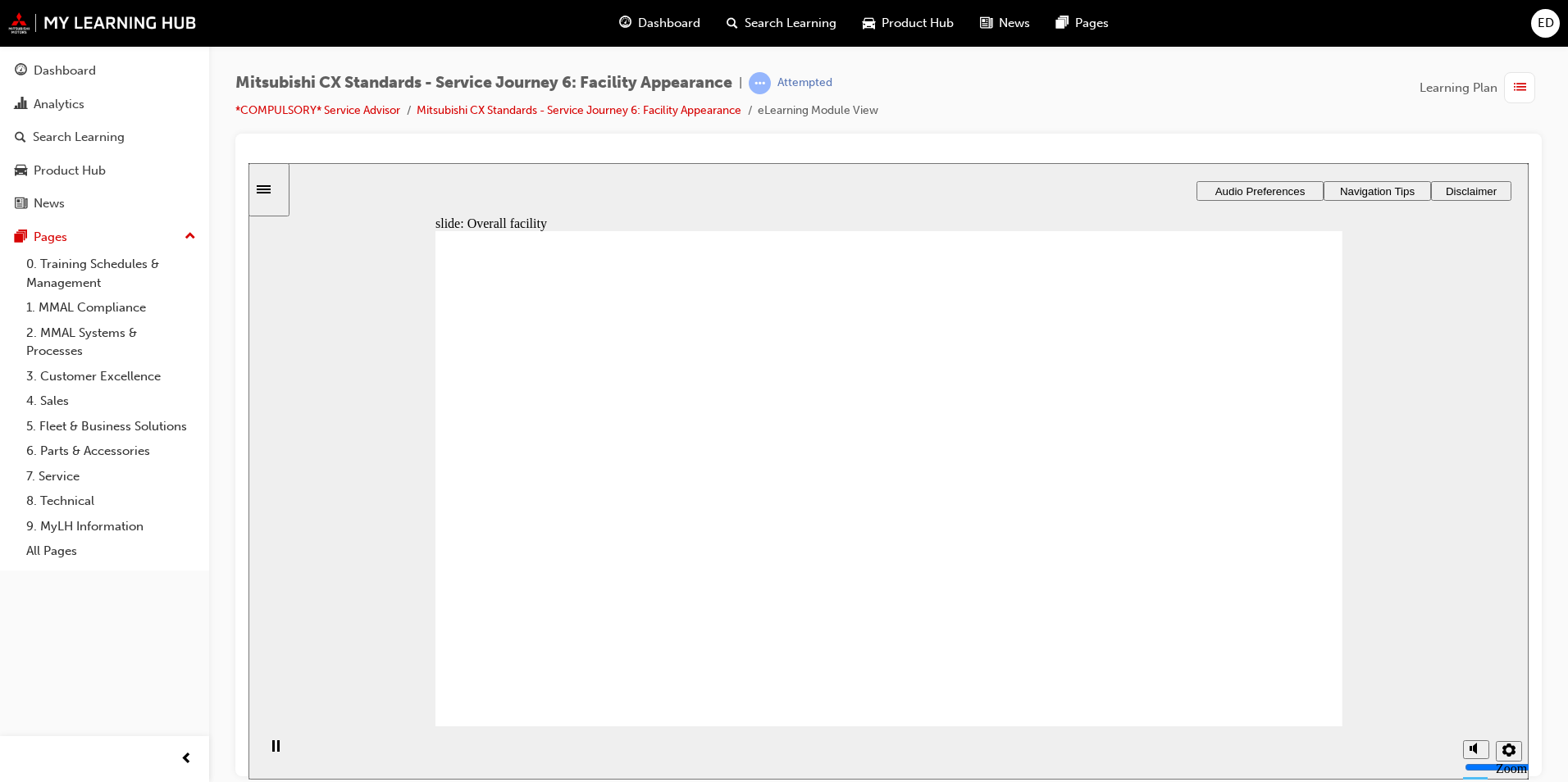
drag, startPoint x: 588, startPoint y: 551, endPoint x: 814, endPoint y: 438, distance: 252.7
drag, startPoint x: 588, startPoint y: 576, endPoint x: 1158, endPoint y: 388, distance: 600.2
drag, startPoint x: 785, startPoint y: 512, endPoint x: 872, endPoint y: 455, distance: 104.0
drag, startPoint x: 561, startPoint y: 552, endPoint x: 892, endPoint y: 497, distance: 335.5
drag, startPoint x: 573, startPoint y: 544, endPoint x: 820, endPoint y: 582, distance: 249.9
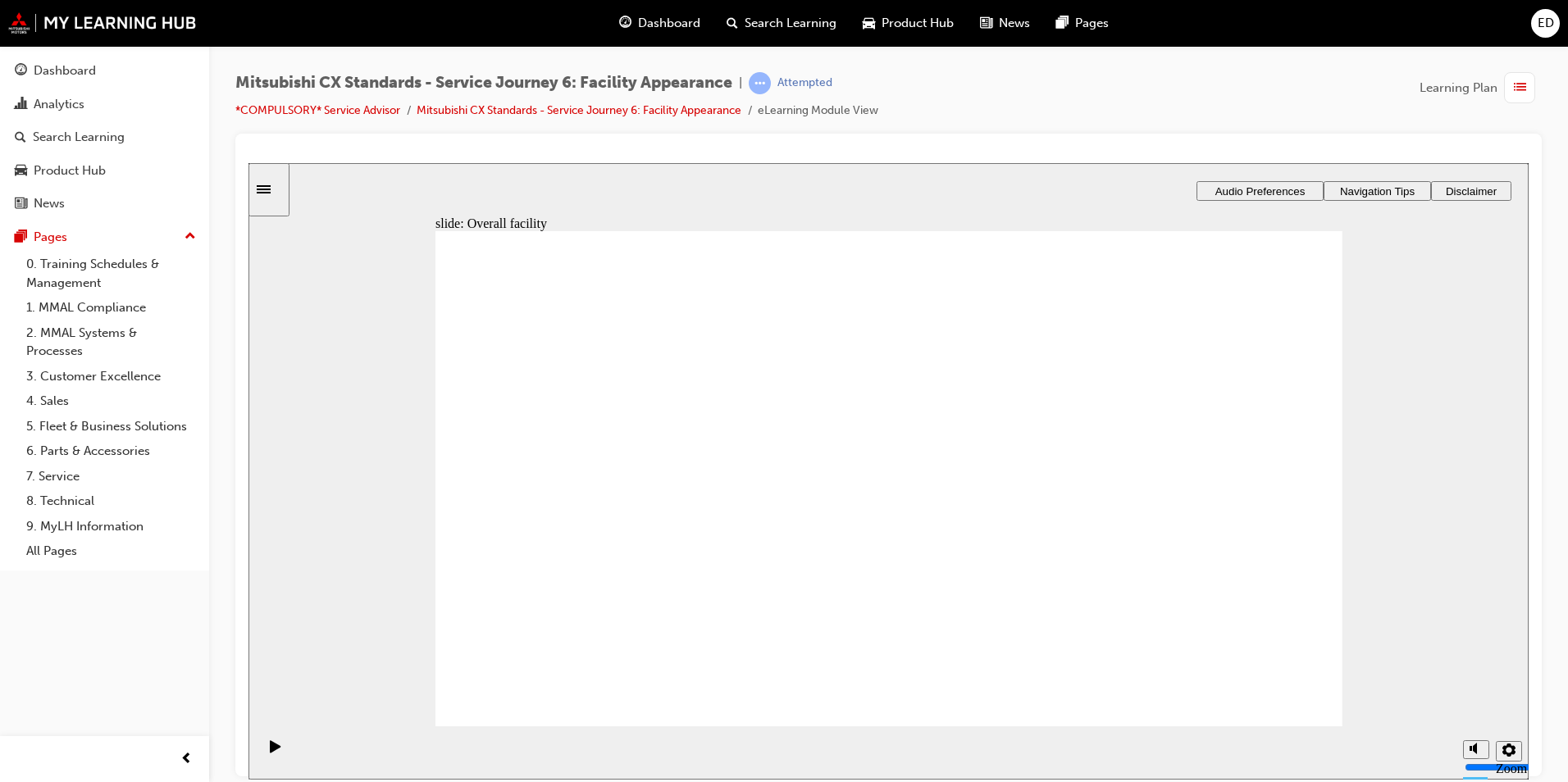
drag, startPoint x: 620, startPoint y: 675, endPoint x: 611, endPoint y: 659, distance: 18.4
checkbox input "true"
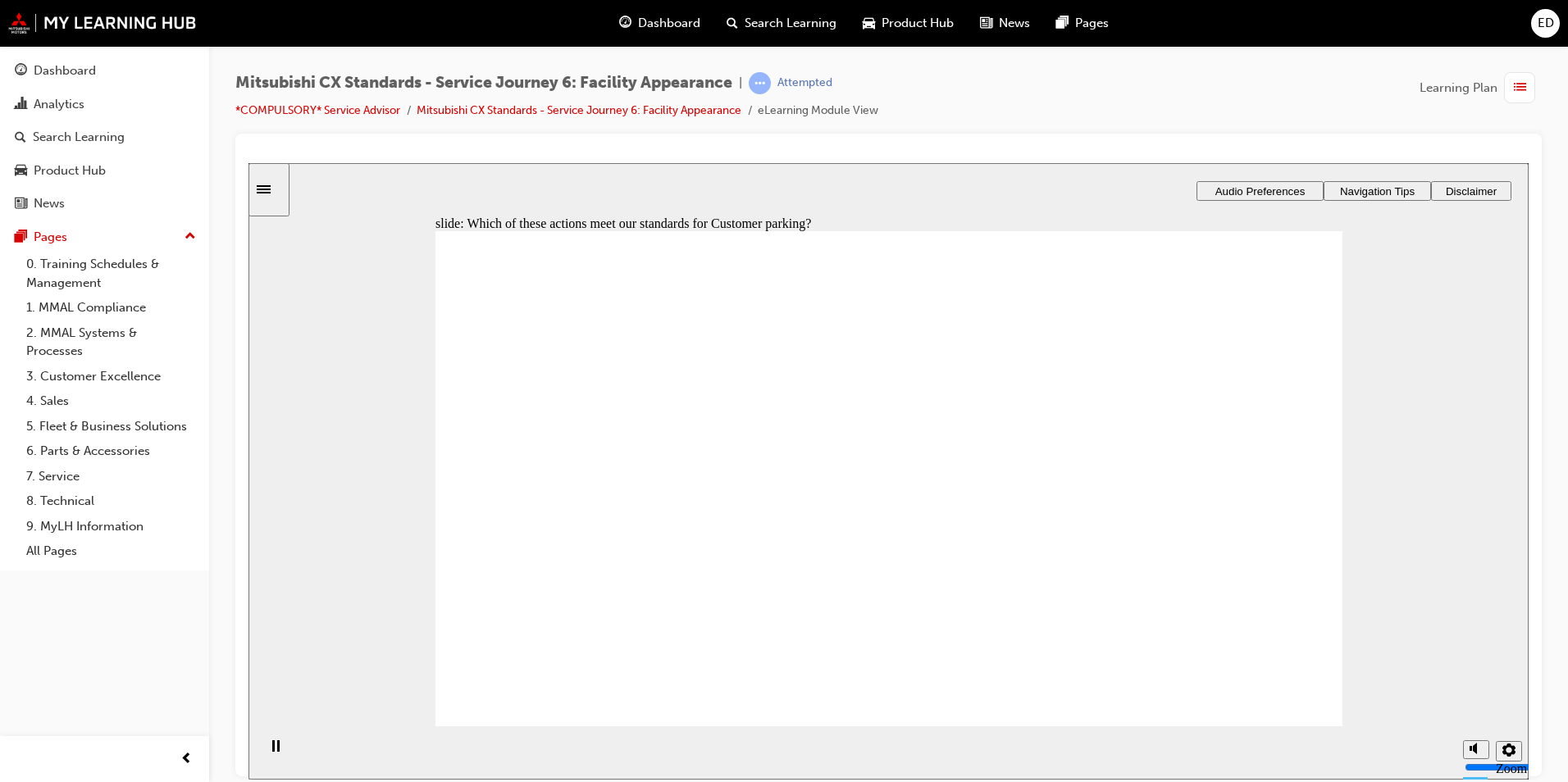
drag, startPoint x: 584, startPoint y: 526, endPoint x: 1198, endPoint y: 469, distance: 616.6
drag, startPoint x: 575, startPoint y: 535, endPoint x: 816, endPoint y: 478, distance: 247.6
drag, startPoint x: 597, startPoint y: 535, endPoint x: 854, endPoint y: 529, distance: 257.1
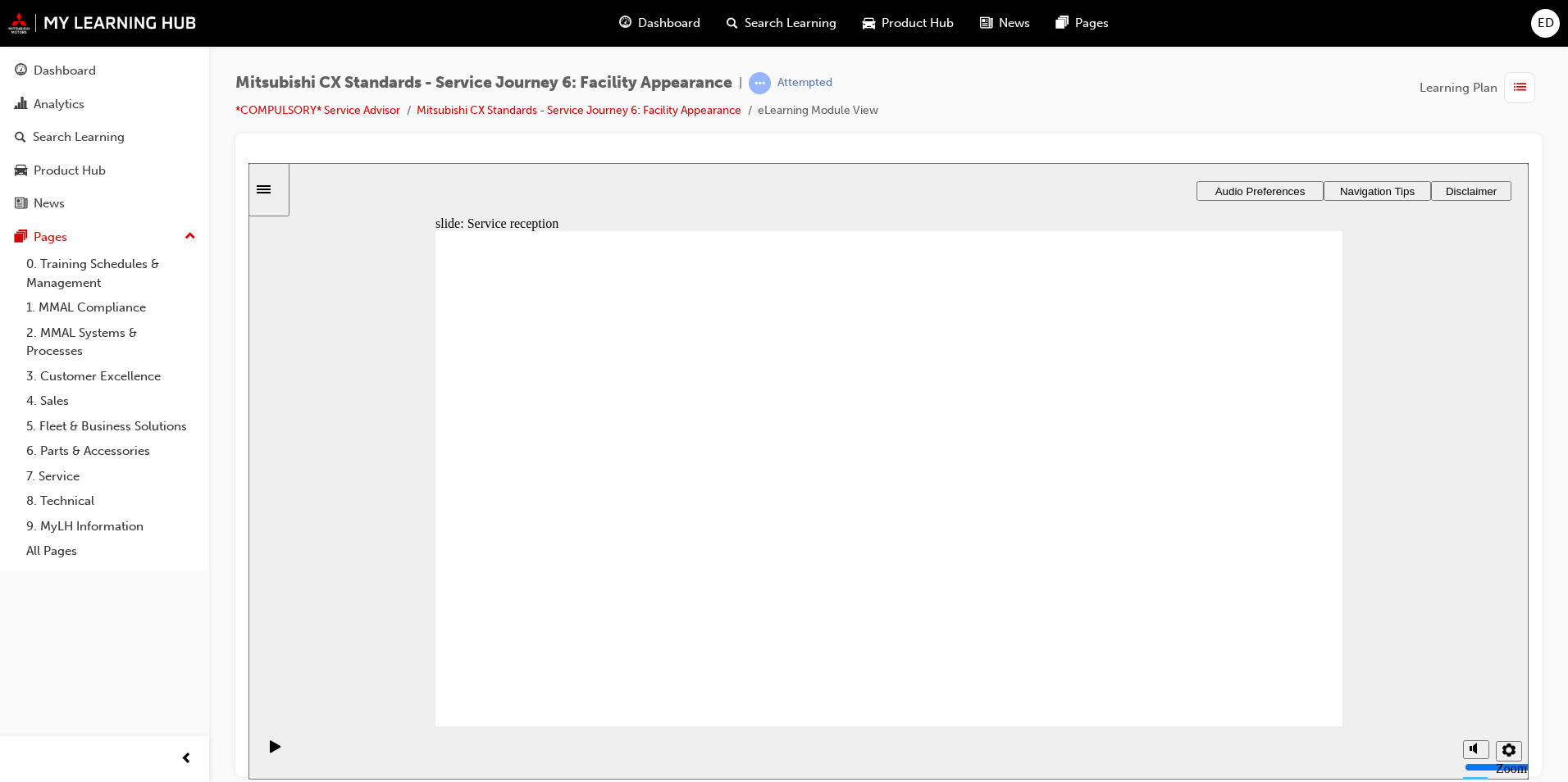
drag, startPoint x: 568, startPoint y: 522, endPoint x: 855, endPoint y: 399, distance: 312.2
drag, startPoint x: 562, startPoint y: 528, endPoint x: 1103, endPoint y: 395, distance: 557.1
drag, startPoint x: 577, startPoint y: 528, endPoint x: 1120, endPoint y: 435, distance: 550.9
drag, startPoint x: 548, startPoint y: 523, endPoint x: 835, endPoint y: 426, distance: 302.9
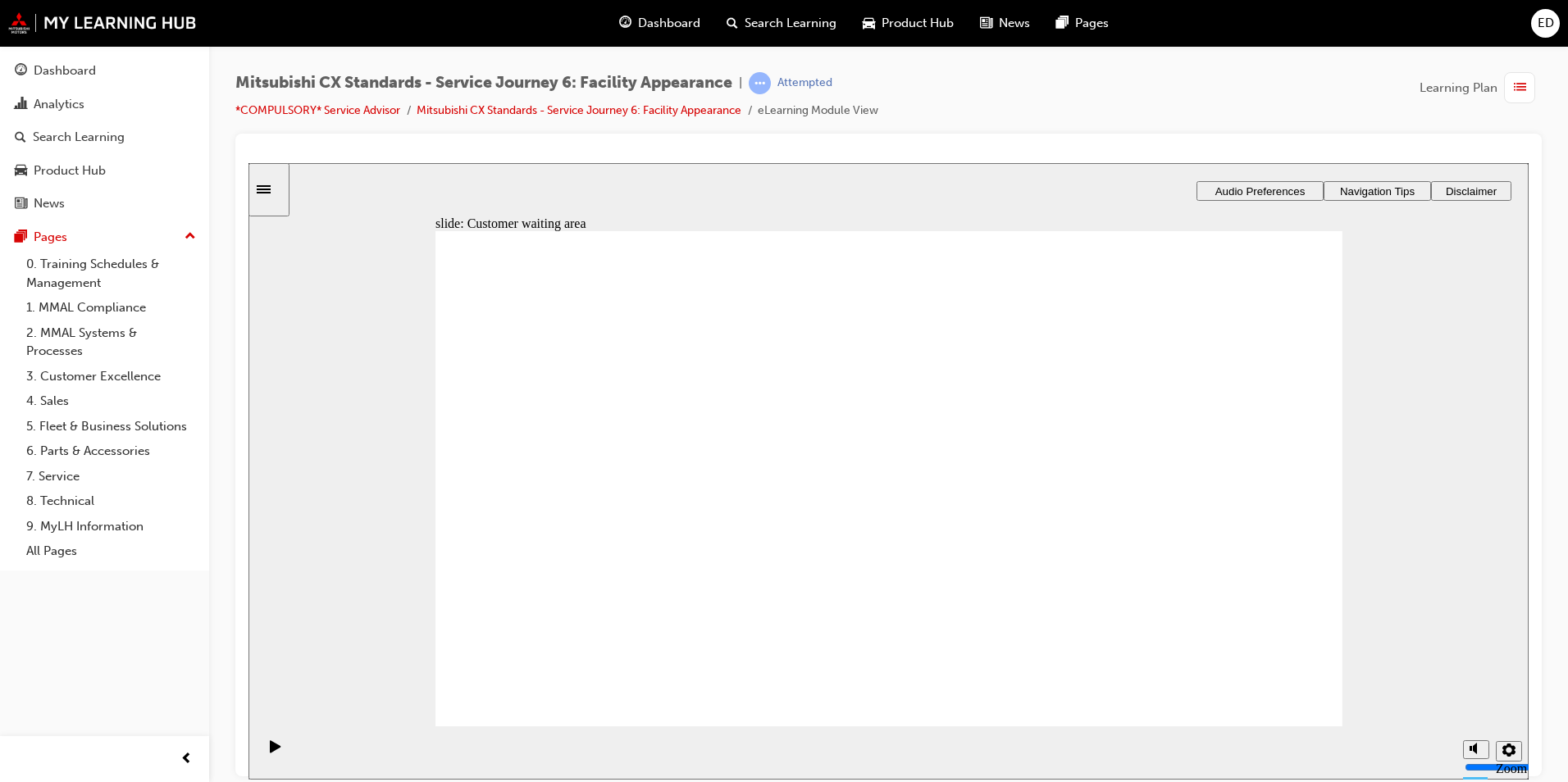
drag, startPoint x: 838, startPoint y: 420, endPoint x: 1093, endPoint y: 482, distance: 262.4
drag, startPoint x: 551, startPoint y: 529, endPoint x: 819, endPoint y: 442, distance: 281.8
drag, startPoint x: 556, startPoint y: 542, endPoint x: 777, endPoint y: 490, distance: 227.0
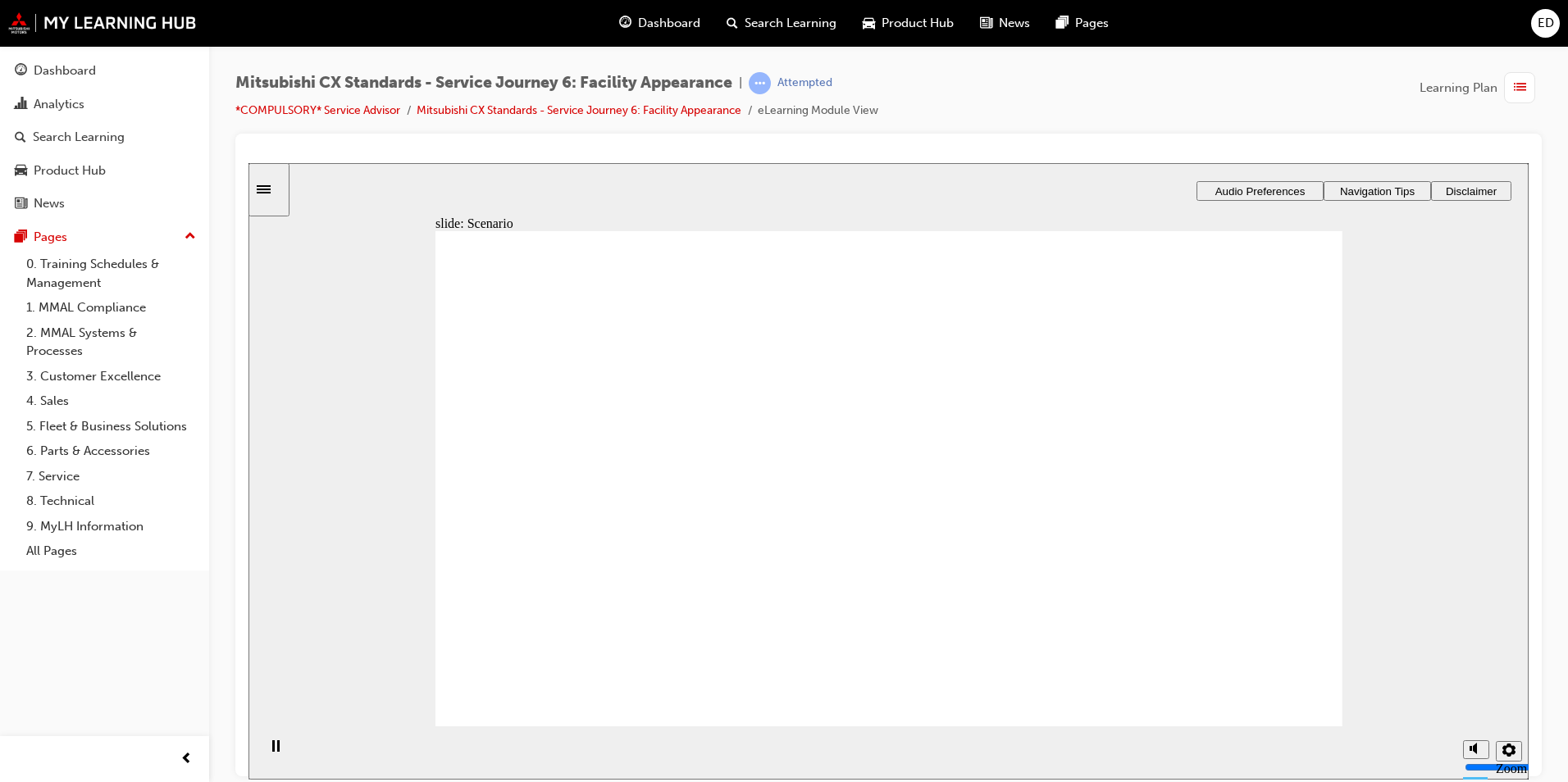
checkbox input "true"
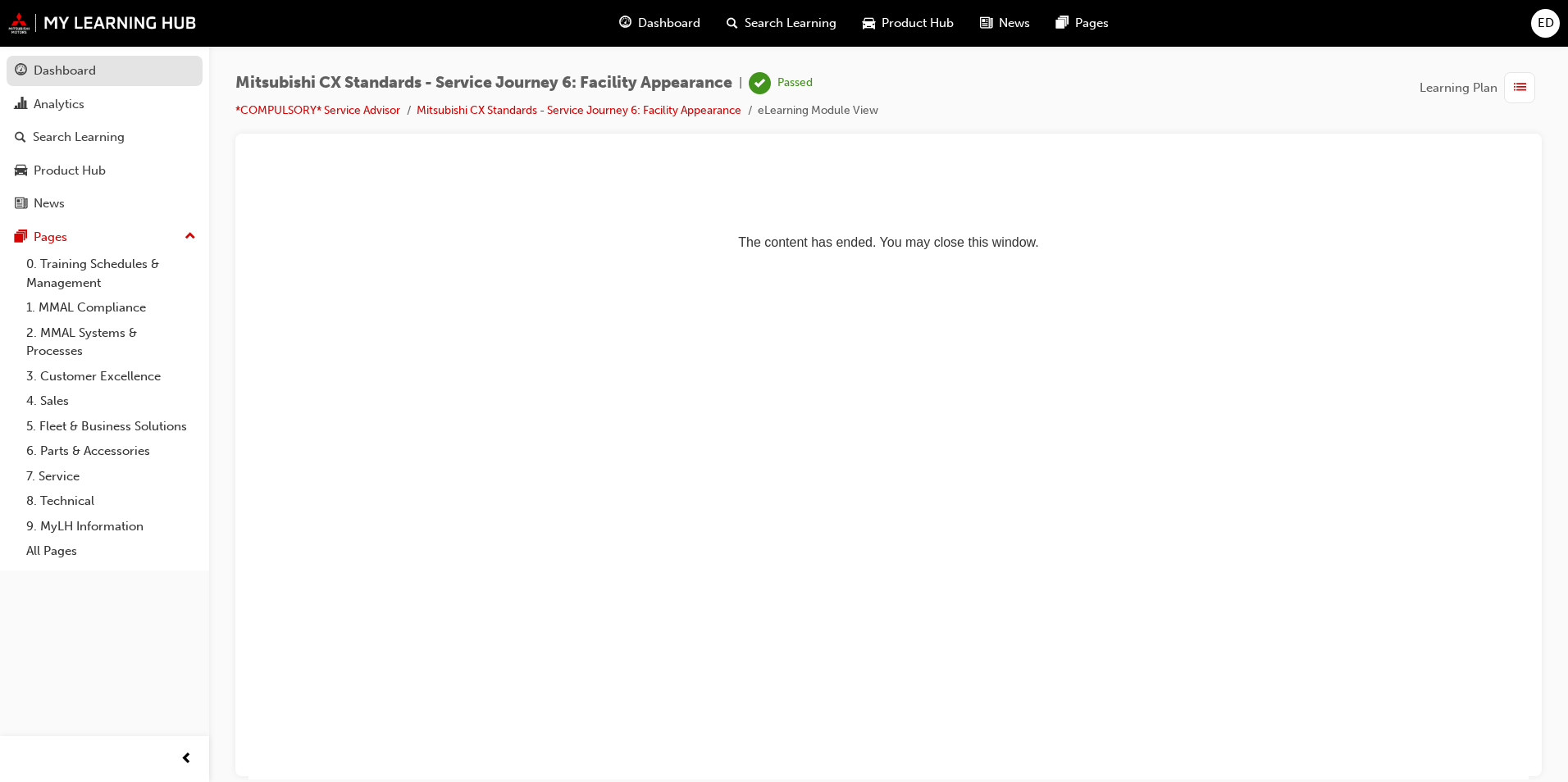
click at [71, 67] on div "Dashboard" at bounding box center [65, 71] width 63 height 19
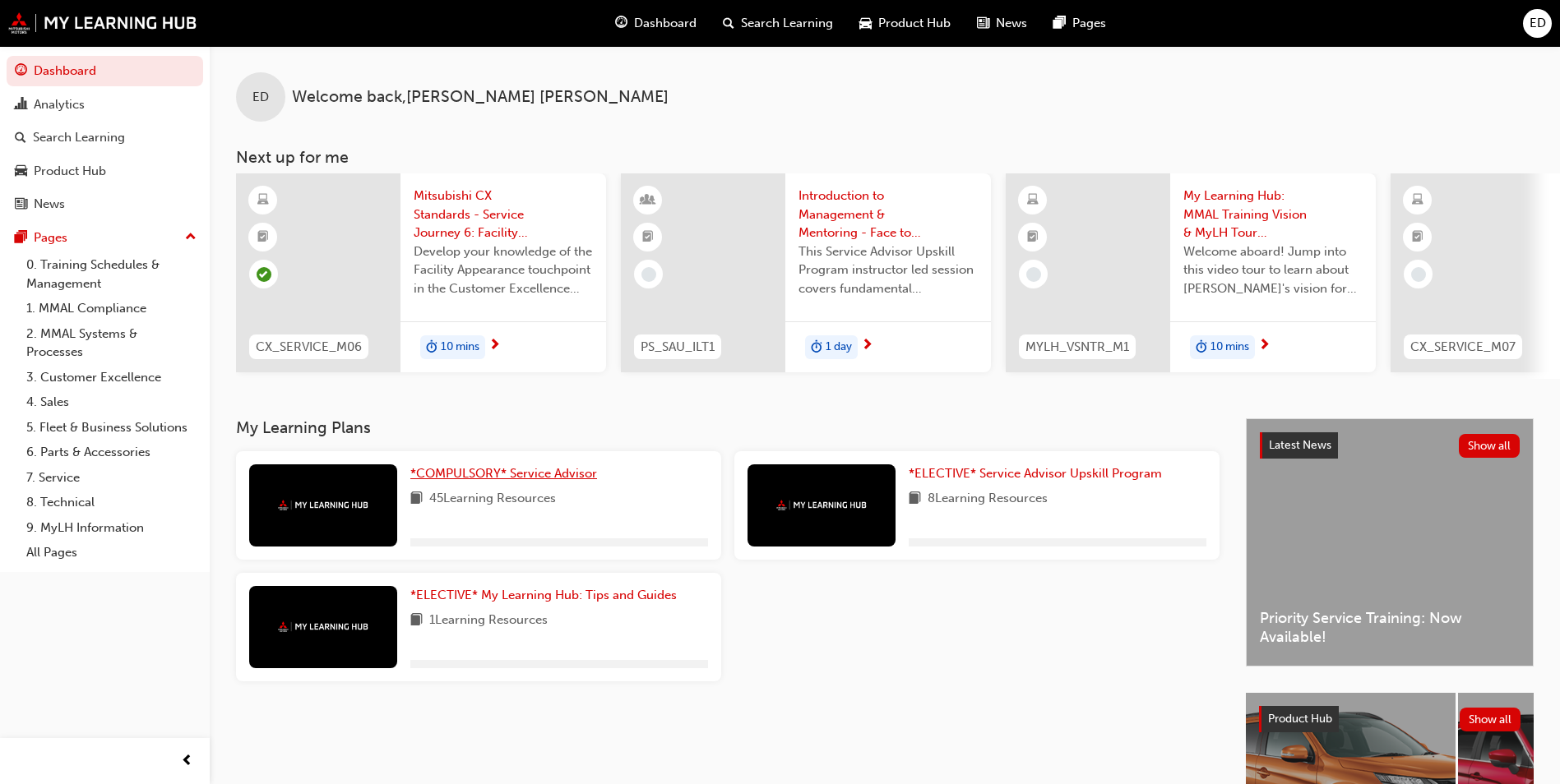
click at [490, 481] on span "*COMPULSORY* Service Advisor" at bounding box center [503, 474] width 187 height 15
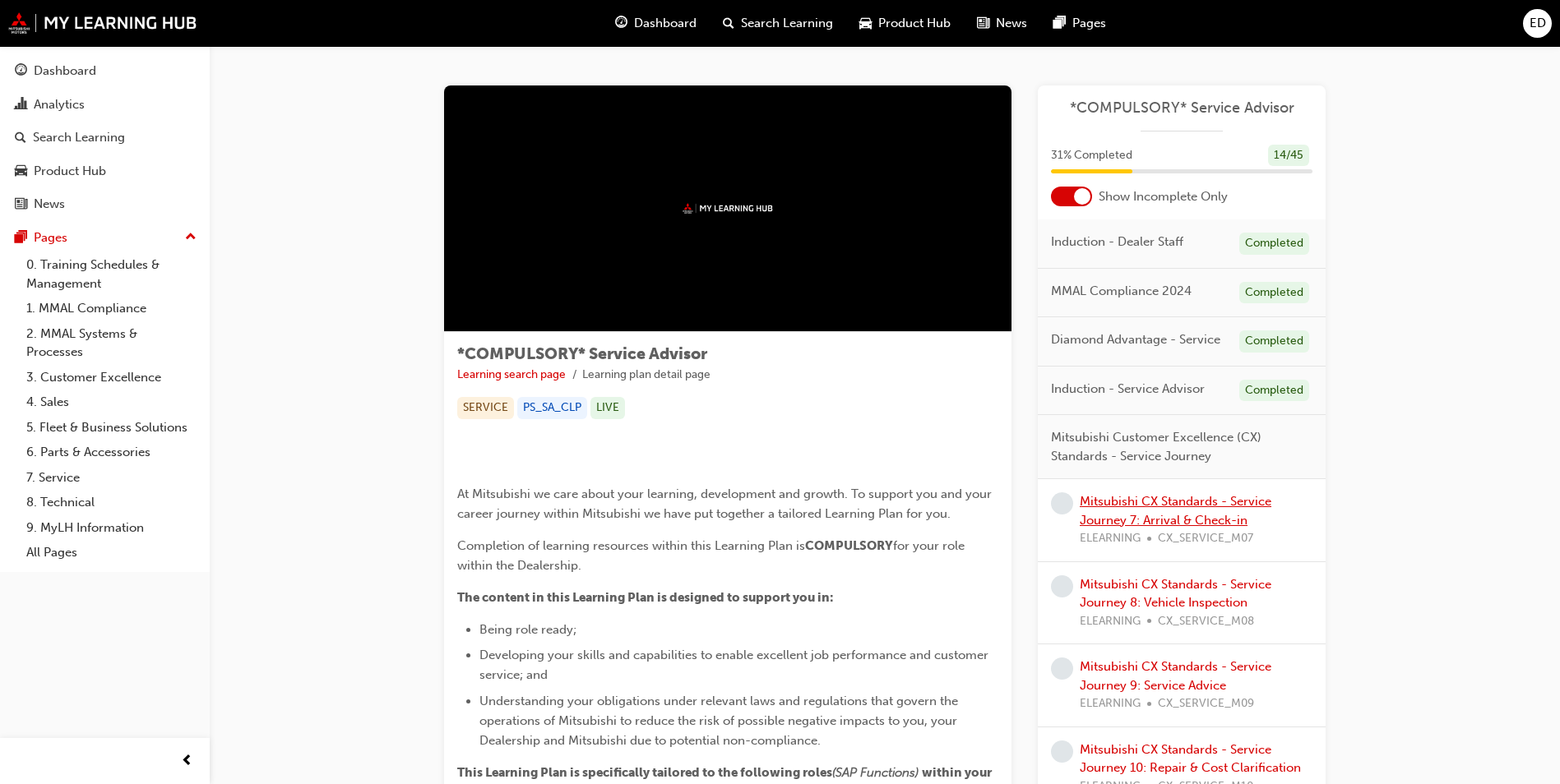
click at [1143, 504] on link "Mitsubishi CX Standards - Service Journey 7: Arrival & Check-in" at bounding box center [1175, 511] width 191 height 34
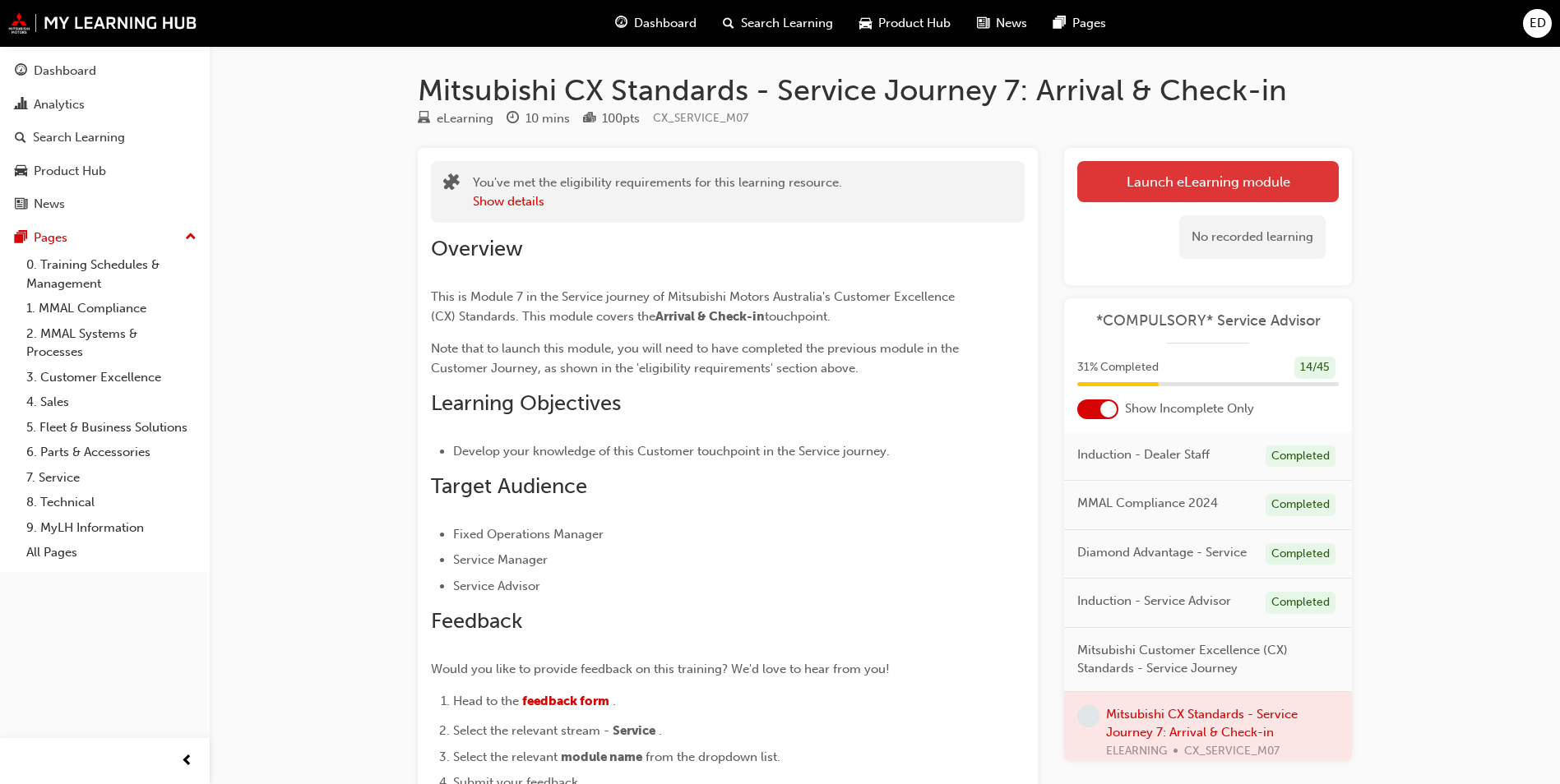
click at [1143, 173] on link "Launch eLearning module" at bounding box center [1207, 182] width 262 height 41
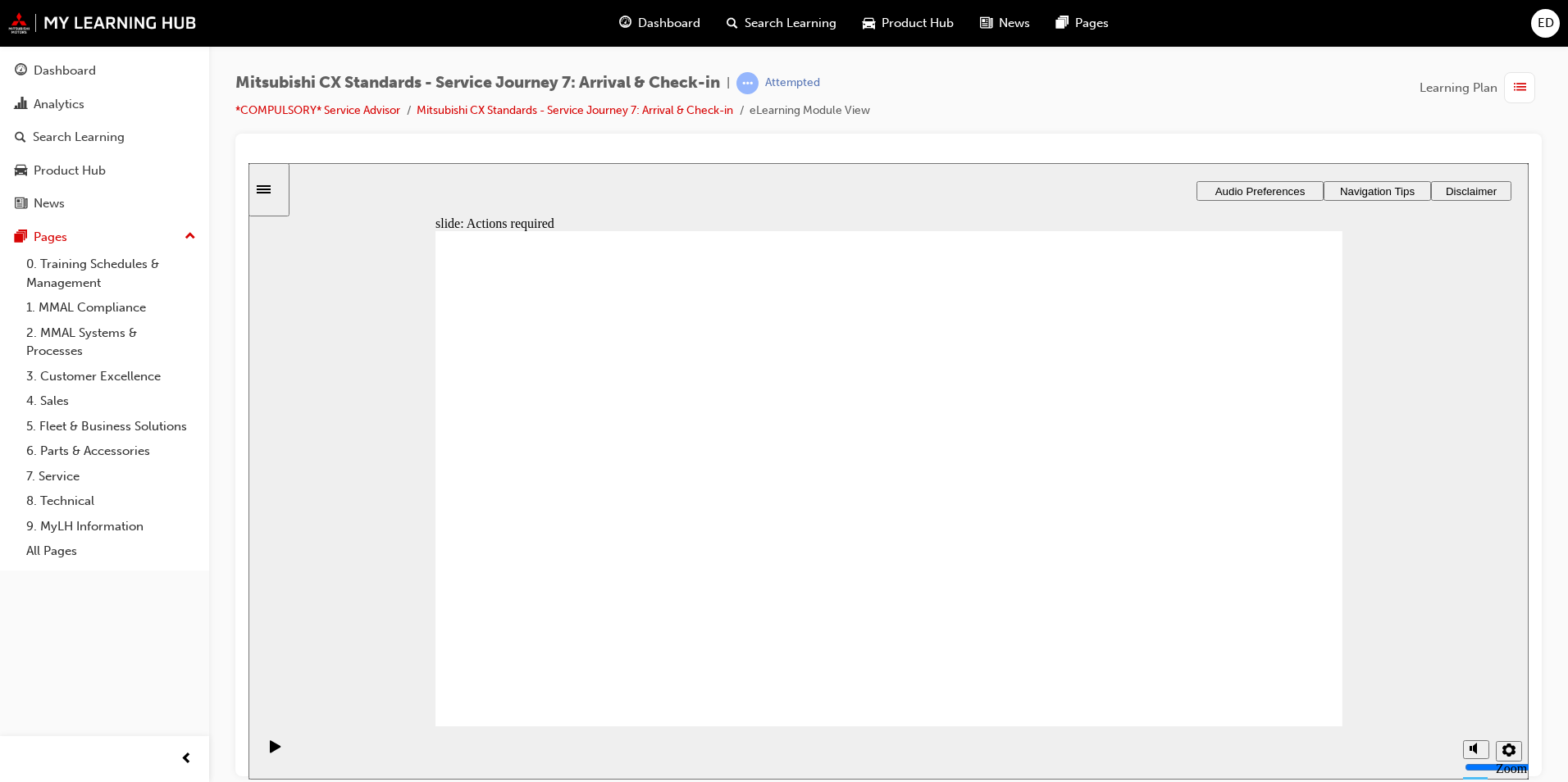
drag, startPoint x: 1194, startPoint y: 494, endPoint x: 1244, endPoint y: 448, distance: 67.9
